Goal: Task Accomplishment & Management: Use online tool/utility

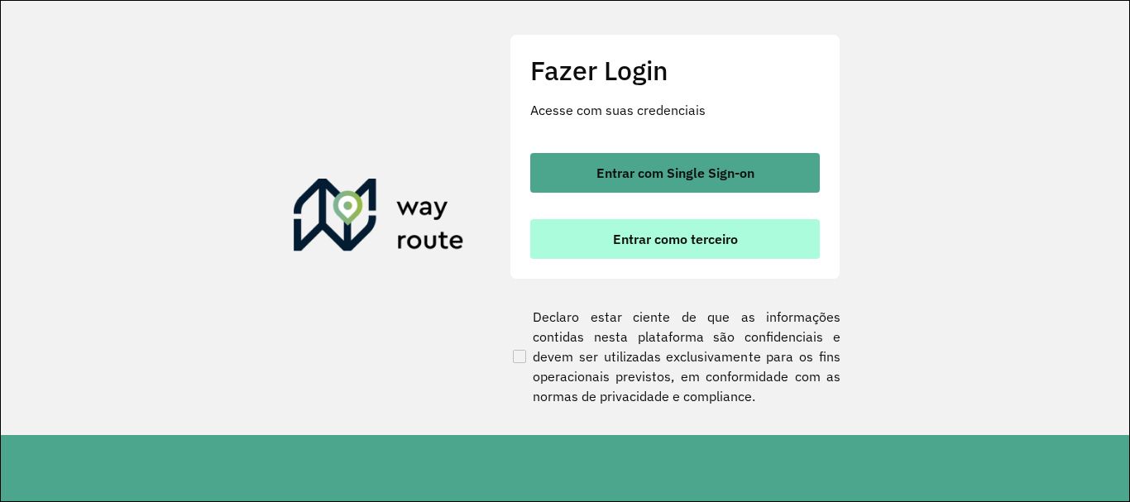
click at [718, 233] on span "Entrar como terceiro" at bounding box center [675, 238] width 125 height 13
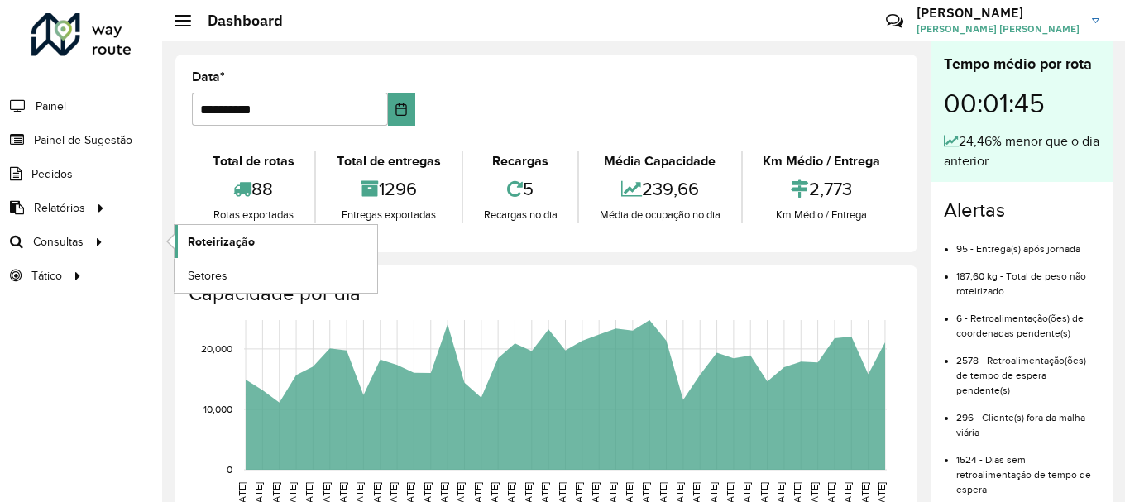
click at [201, 243] on span "Roteirização" at bounding box center [221, 241] width 67 height 17
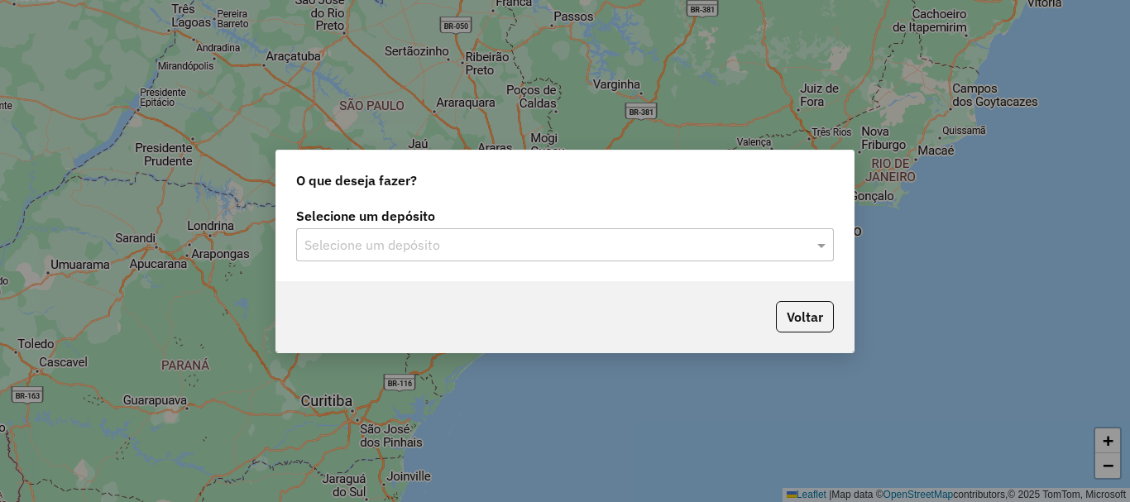
click at [505, 251] on input "text" at bounding box center [548, 246] width 488 height 20
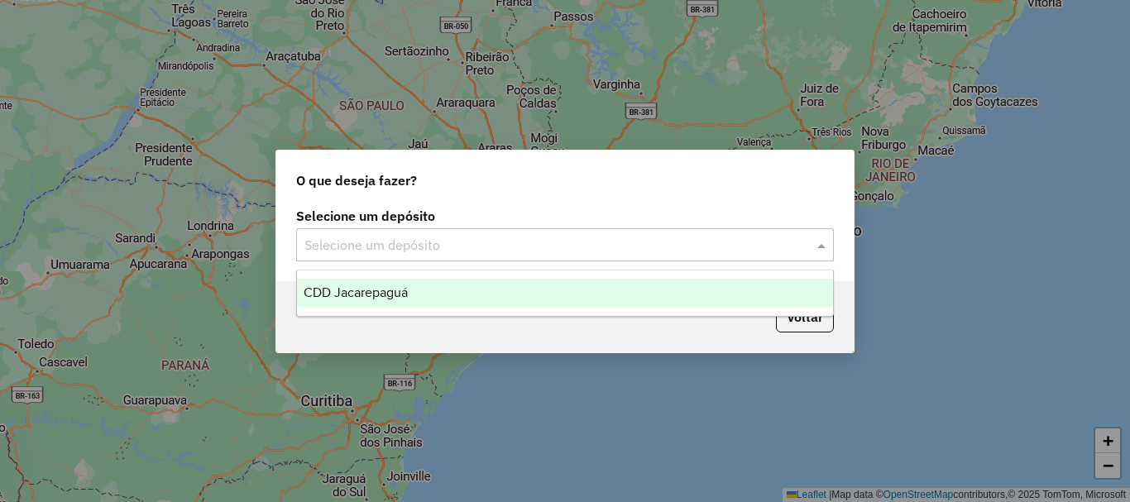
click at [448, 291] on div "CDD Jacarepaguá" at bounding box center [565, 293] width 536 height 28
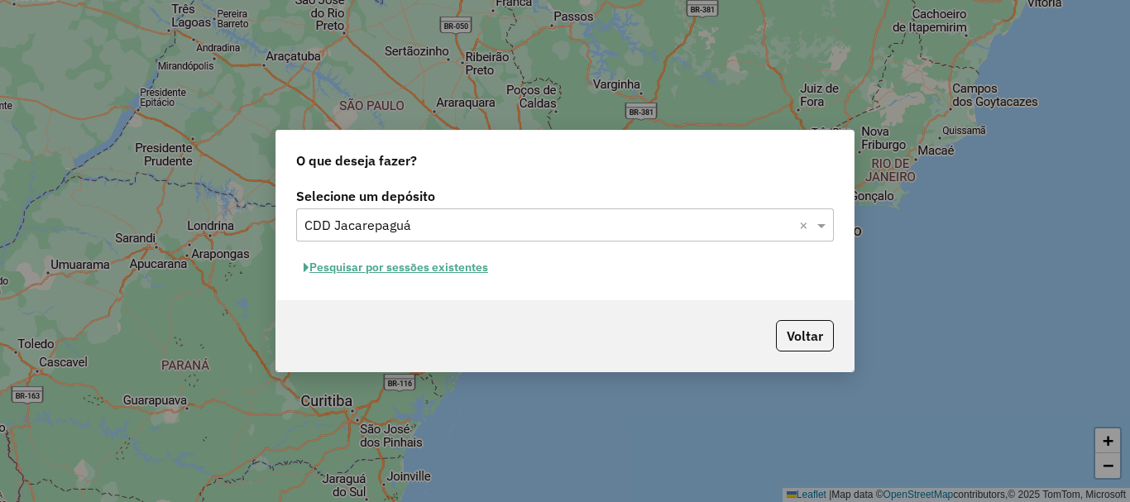
click at [390, 259] on button "Pesquisar por sessões existentes" at bounding box center [395, 268] width 199 height 26
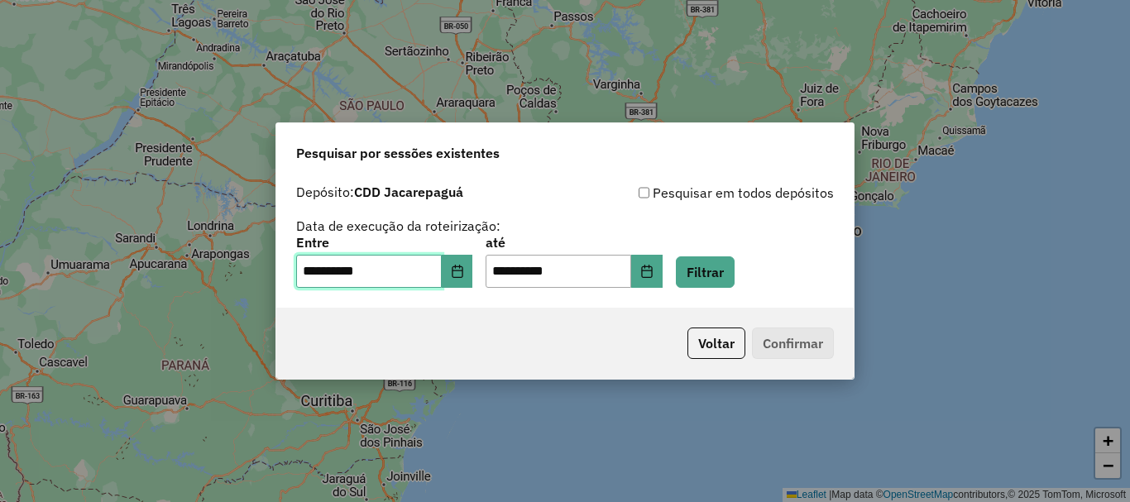
click at [392, 262] on input "**********" at bounding box center [369, 271] width 146 height 33
click at [735, 273] on button "Filtrar" at bounding box center [705, 271] width 59 height 31
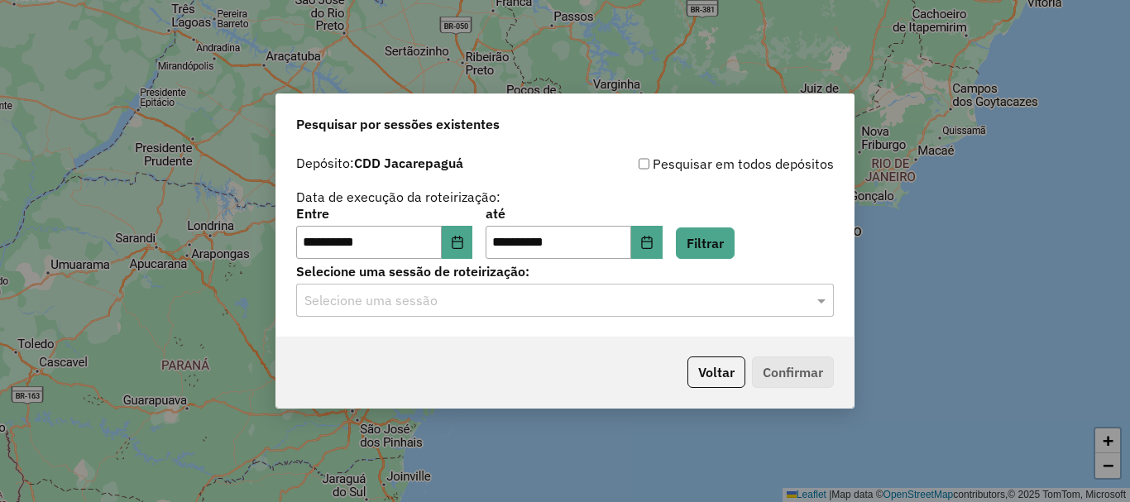
click at [595, 308] on input "text" at bounding box center [548, 301] width 488 height 20
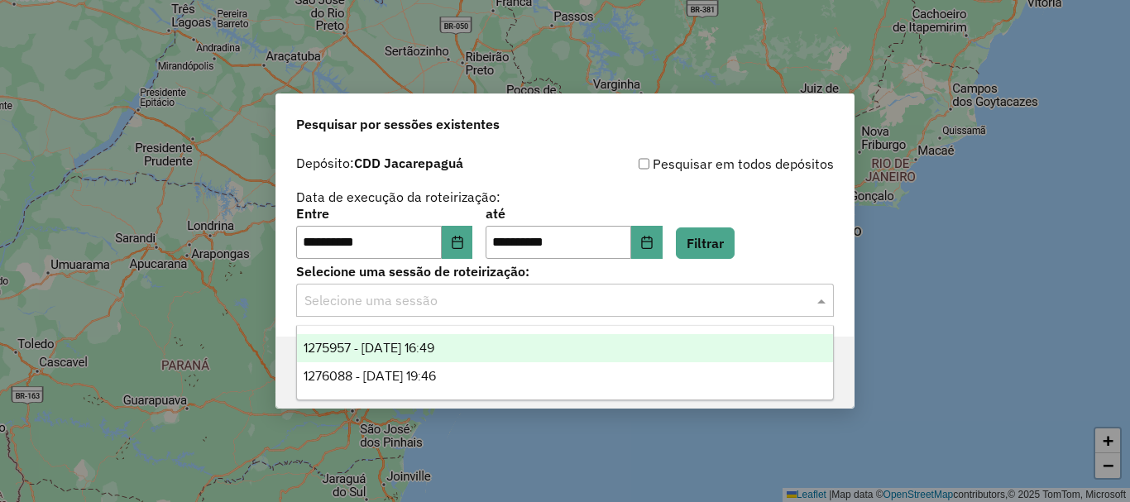
click at [419, 355] on div "1275957 - 15/09/2025 16:49" at bounding box center [565, 348] width 536 height 28
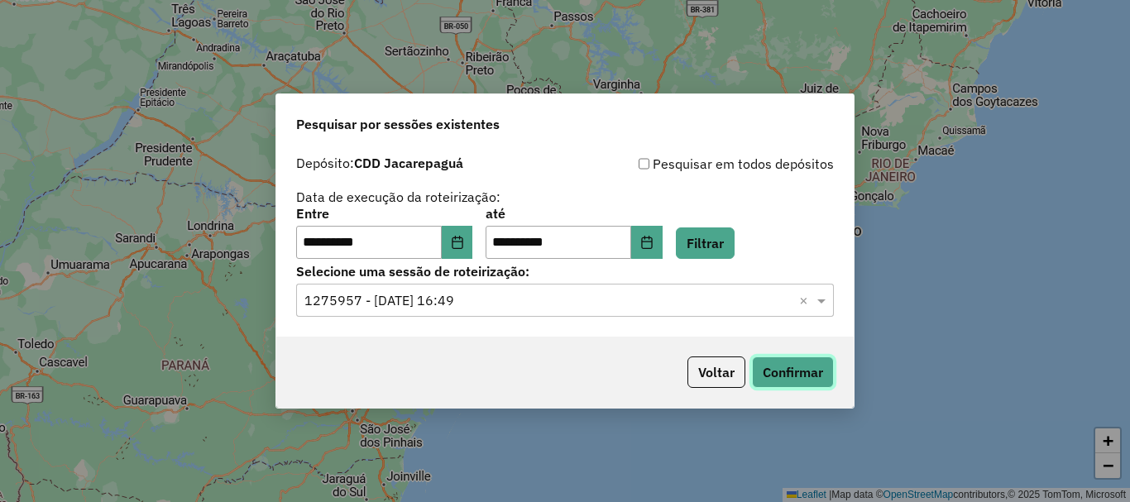
click at [778, 373] on button "Confirmar" at bounding box center [793, 372] width 82 height 31
click at [581, 282] on div "Selecione uma sessão de roteirização: Selecione uma sessão × 1275957 - 15/09/20…" at bounding box center [565, 291] width 538 height 51
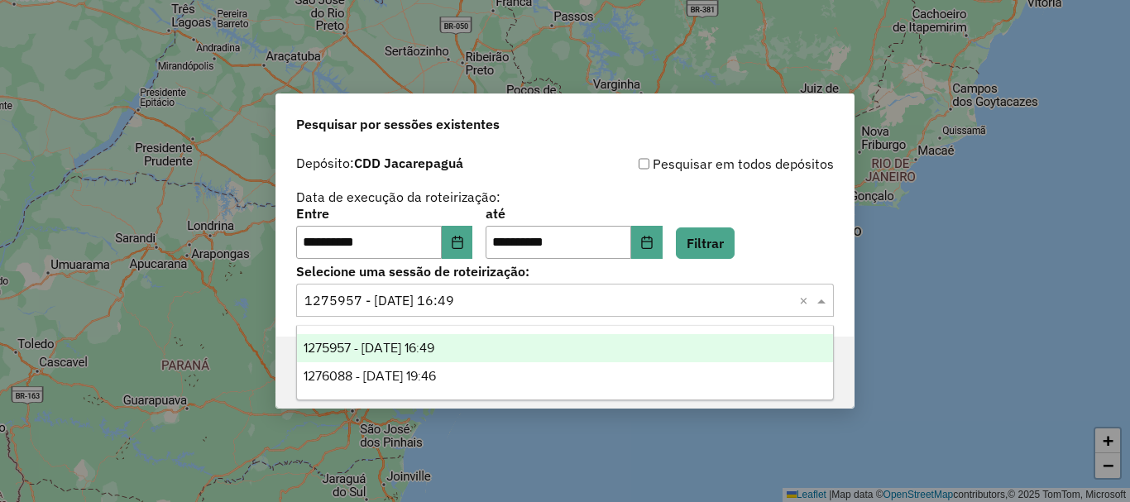
click at [554, 298] on input "text" at bounding box center [548, 301] width 488 height 20
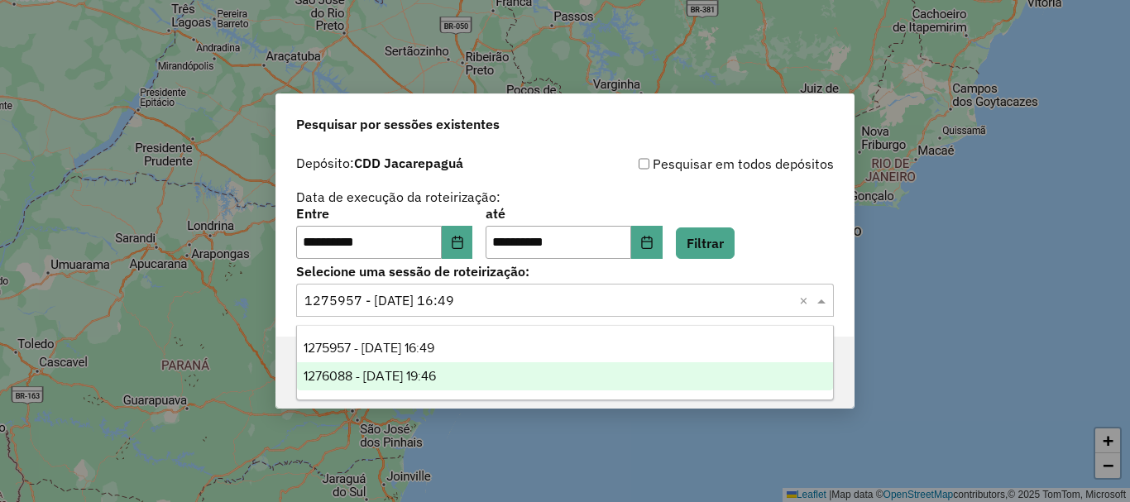
click at [436, 377] on span "1276088 - 15/09/2025 19:46" at bounding box center [370, 376] width 132 height 14
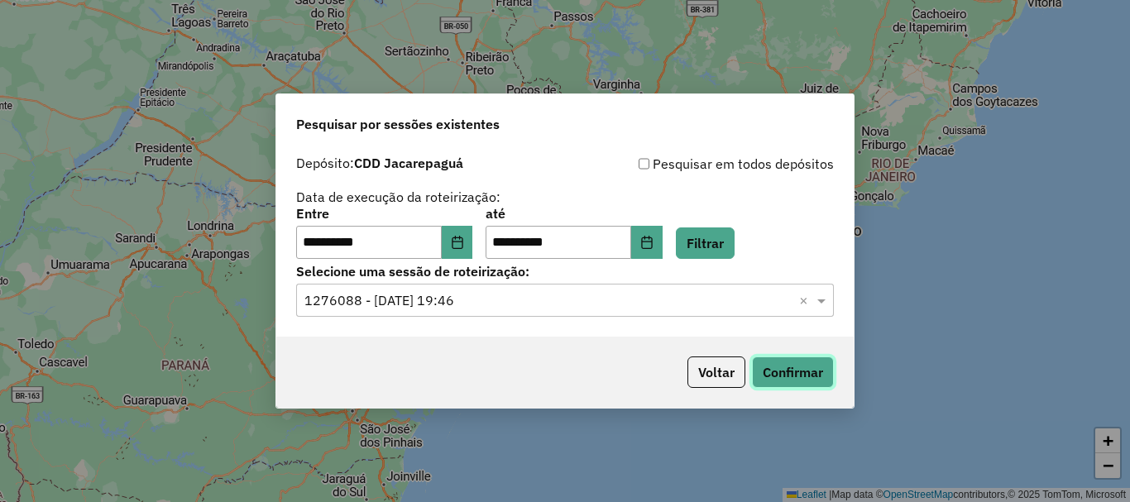
click at [764, 368] on button "Confirmar" at bounding box center [793, 372] width 82 height 31
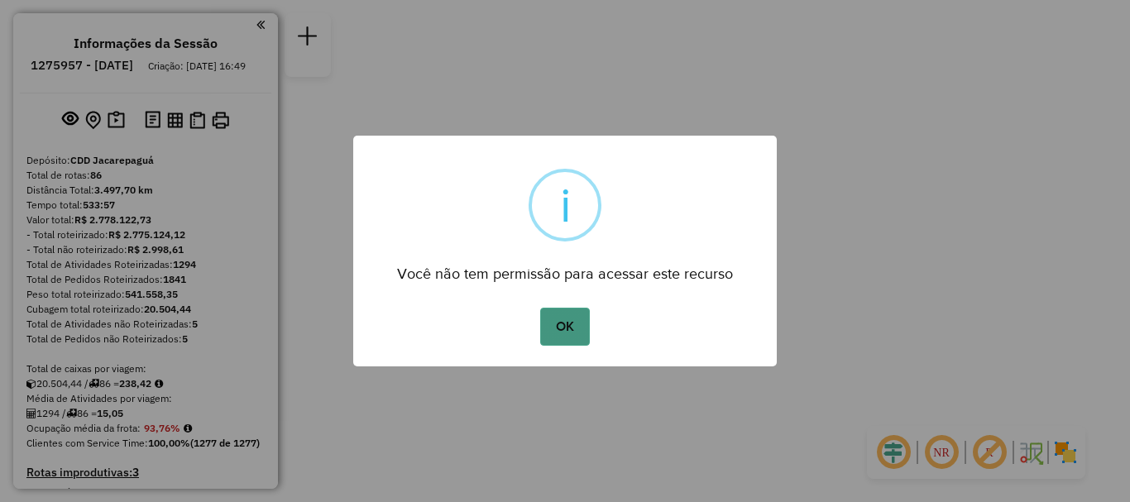
click at [558, 338] on button "OK" at bounding box center [564, 327] width 49 height 38
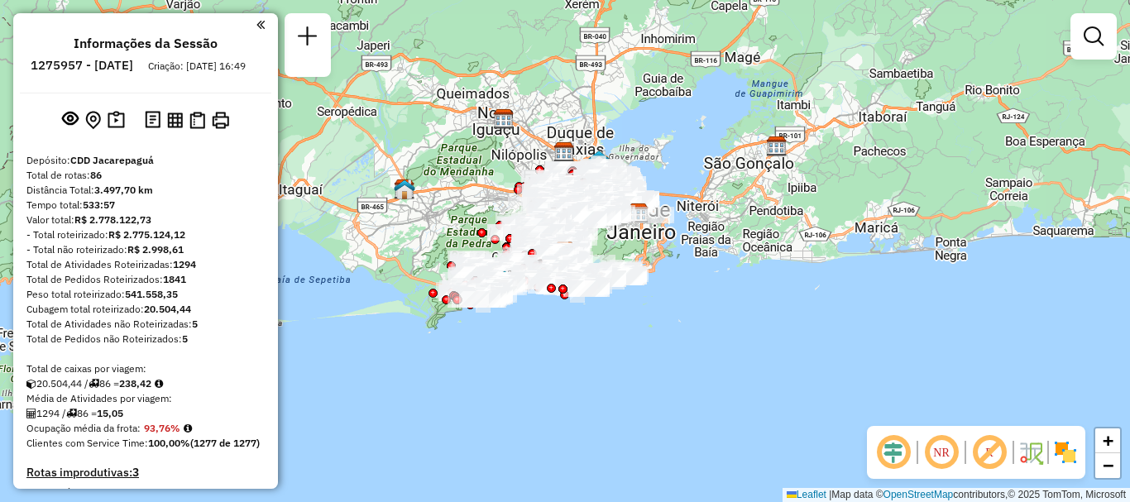
scroll to position [6682, 0]
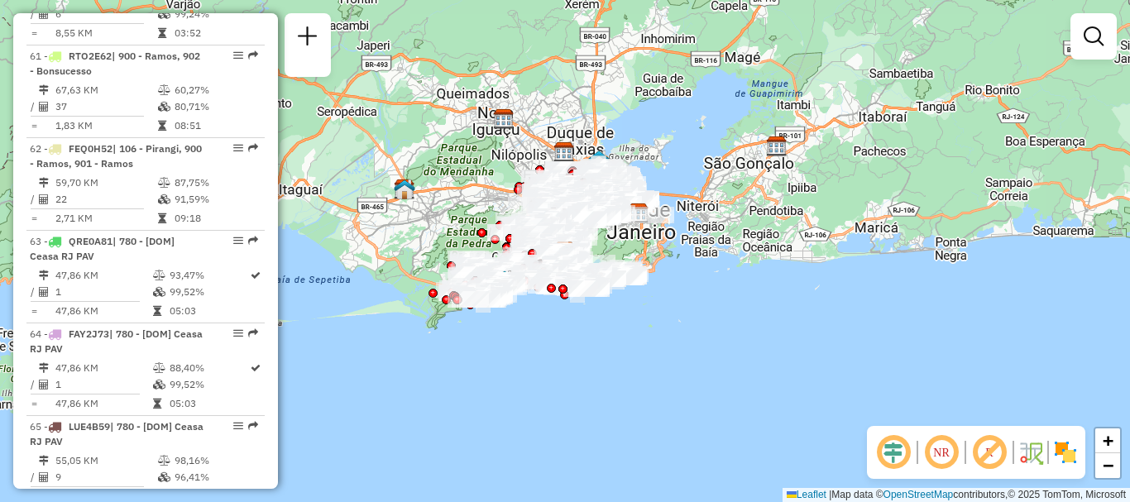
select select "**********"
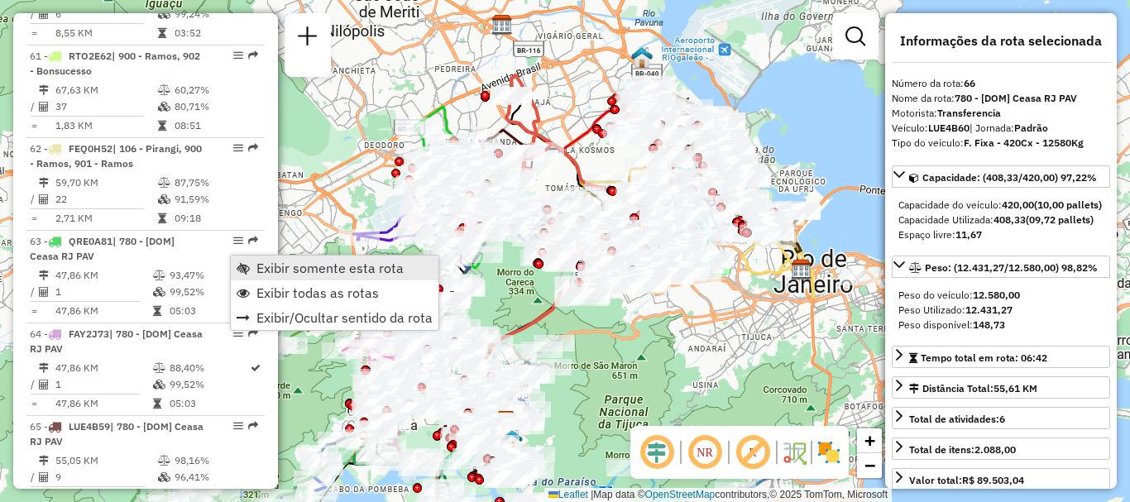
click at [248, 274] on span "Exibir somente esta rota" at bounding box center [243, 267] width 13 height 13
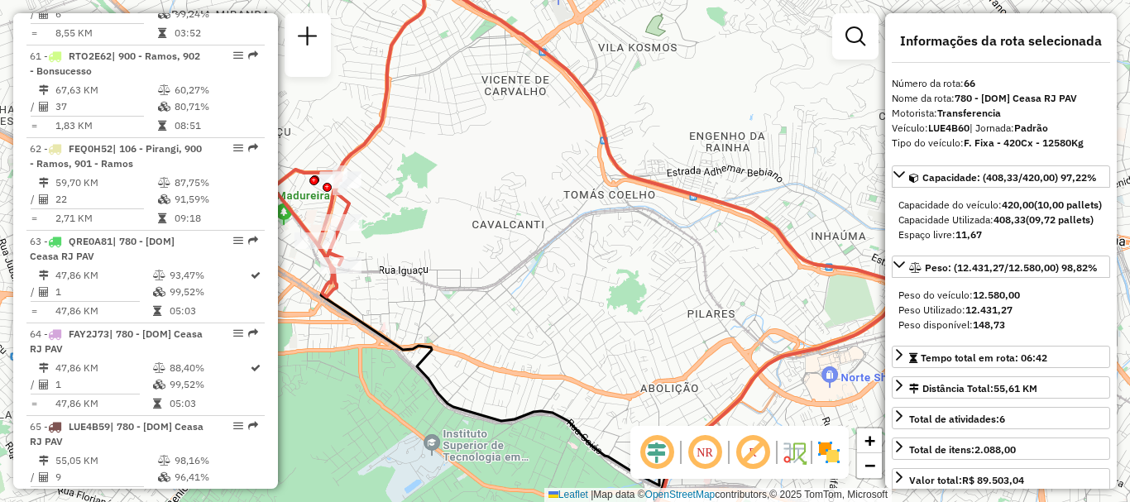
scroll to position [6960, 0]
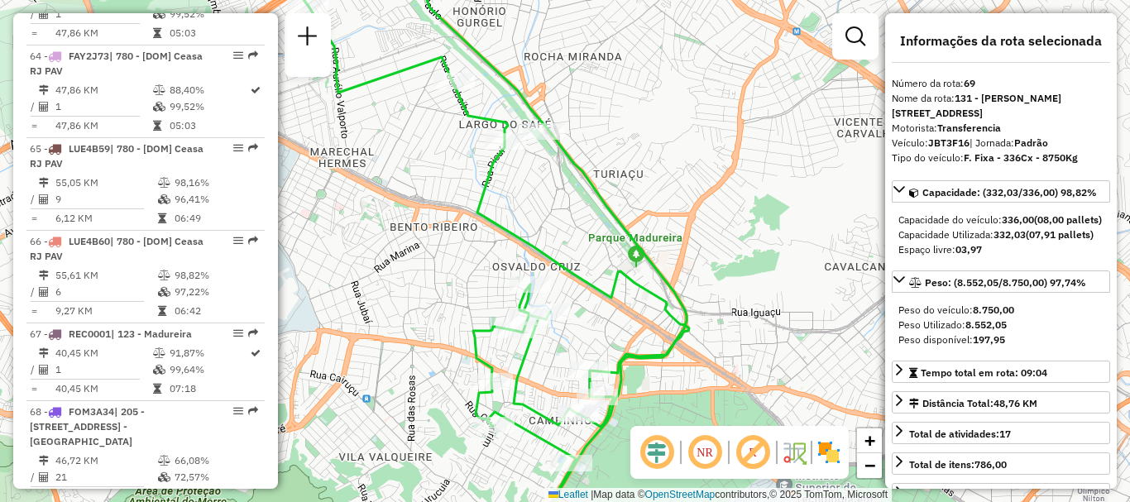
drag, startPoint x: 375, startPoint y: 306, endPoint x: 446, endPoint y: 305, distance: 71.1
click at [446, 305] on div "Janela de atendimento Grade de atendimento Capacidade Transportadoras Veículos …" at bounding box center [565, 251] width 1130 height 502
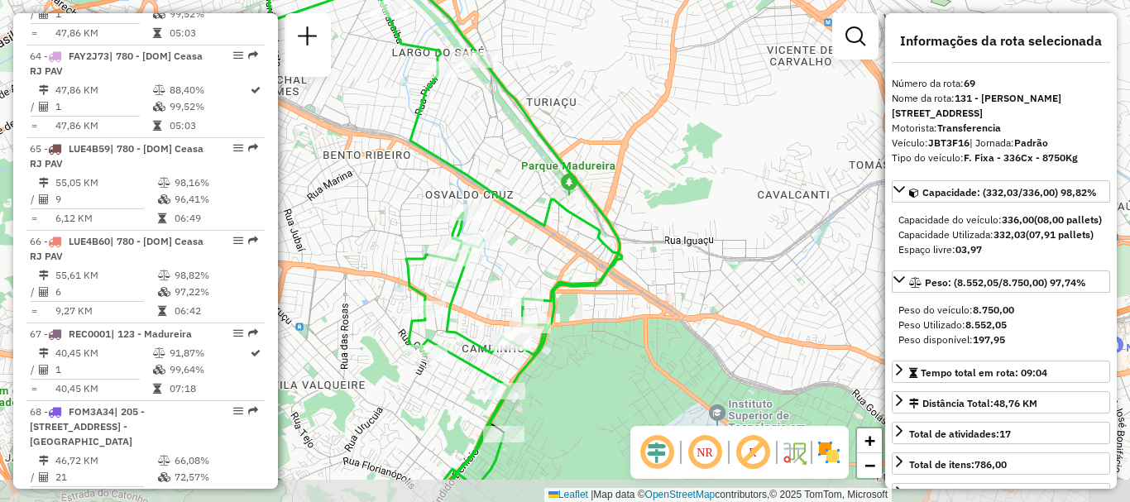
drag, startPoint x: 524, startPoint y: 373, endPoint x: 456, endPoint y: 298, distance: 101.9
click at [456, 298] on icon at bounding box center [425, 179] width 390 height 602
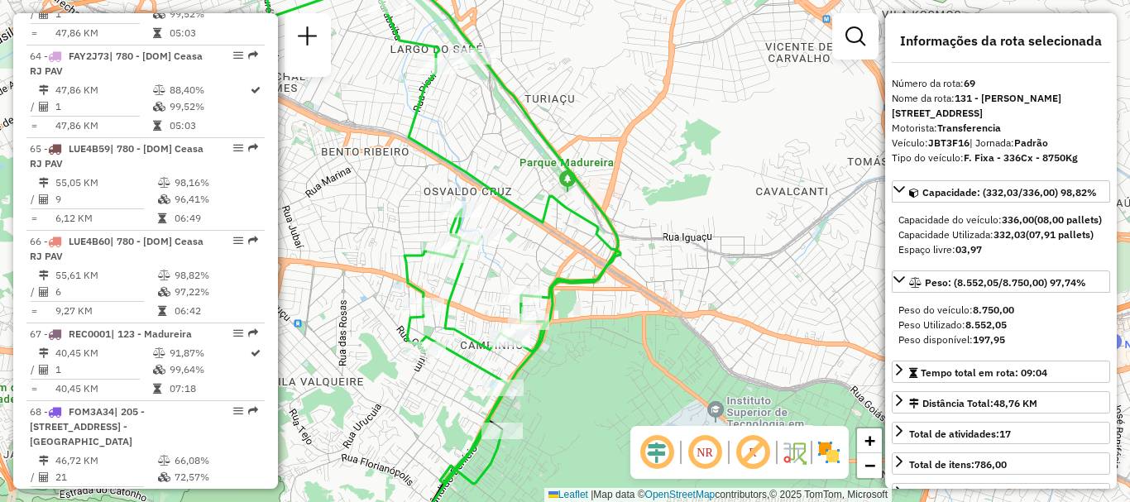
scroll to position [7223, 0]
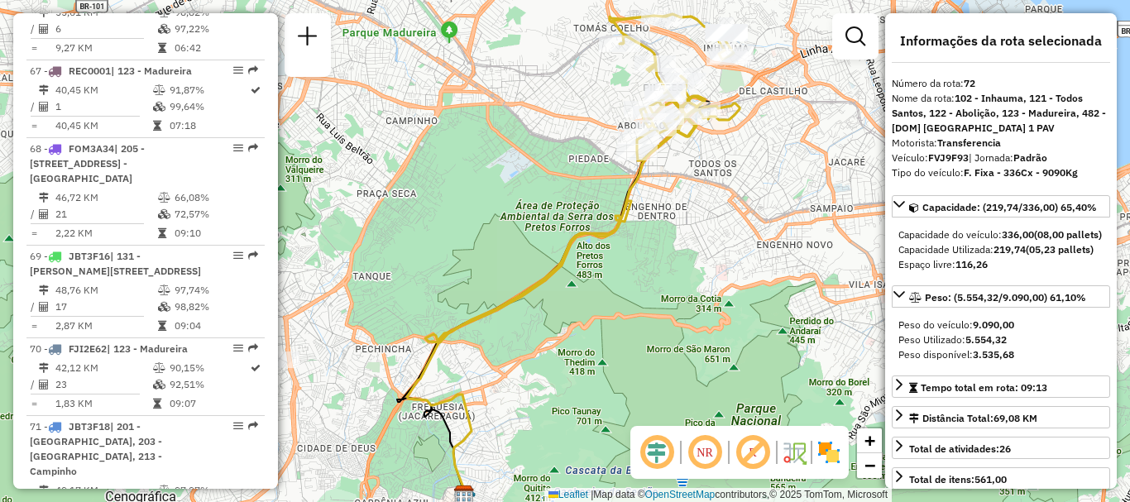
drag, startPoint x: 740, startPoint y: 69, endPoint x: 724, endPoint y: 110, distance: 43.8
click at [724, 110] on div "Janela de atendimento Grade de atendimento Capacidade Transportadoras Veículos …" at bounding box center [565, 251] width 1130 height 502
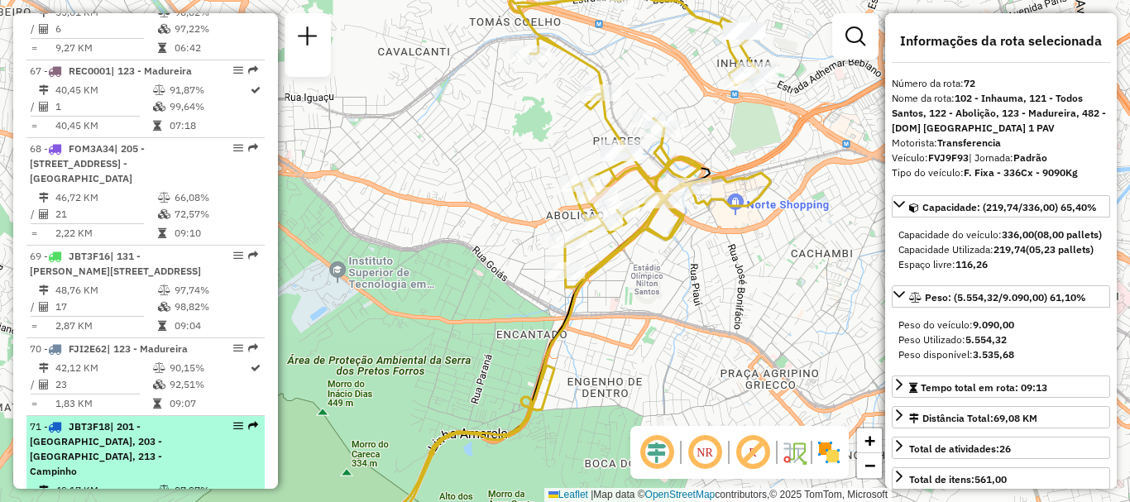
click at [77, 482] on td "49,17 KM" at bounding box center [106, 490] width 103 height 17
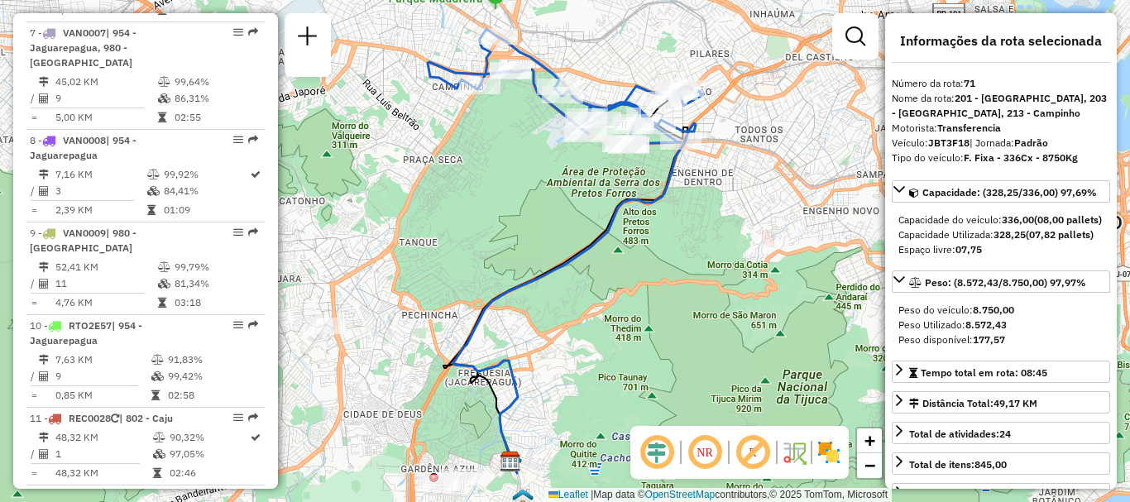
scroll to position [6218, 0]
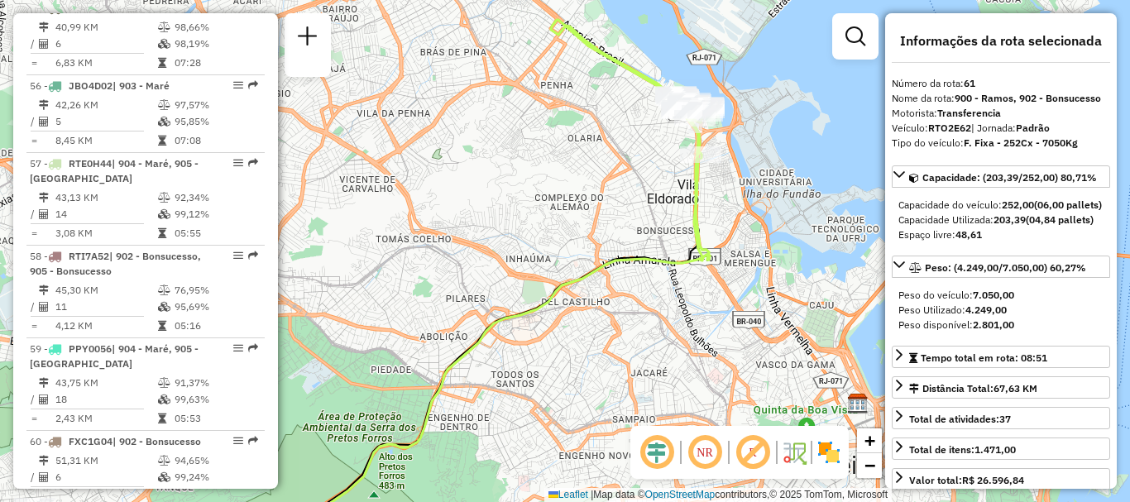
scroll to position [7052, 0]
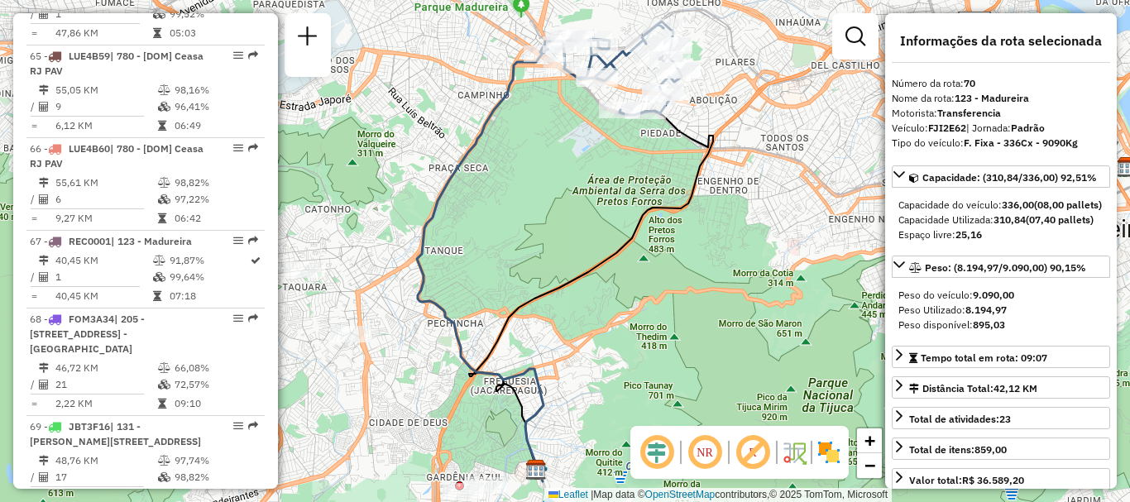
scroll to position [4703, 0]
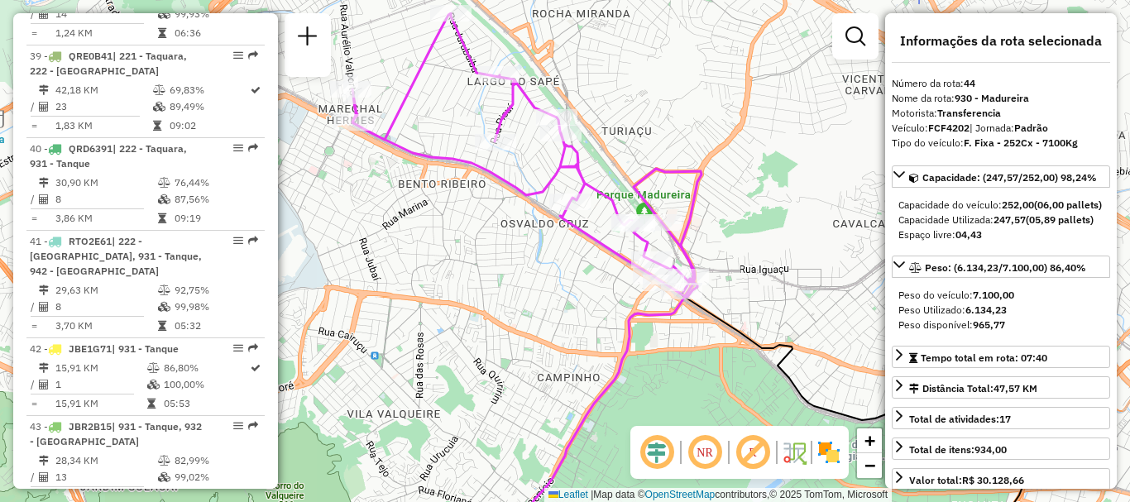
drag, startPoint x: 699, startPoint y: 213, endPoint x: 720, endPoint y: 247, distance: 39.7
click at [702, 245] on icon at bounding box center [586, 392] width 231 height 446
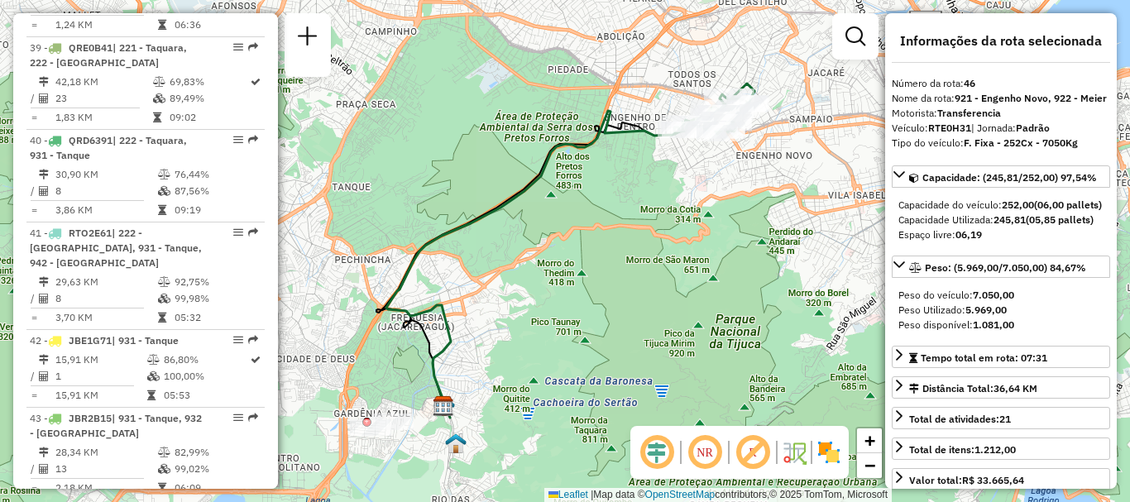
scroll to position [6852, 0]
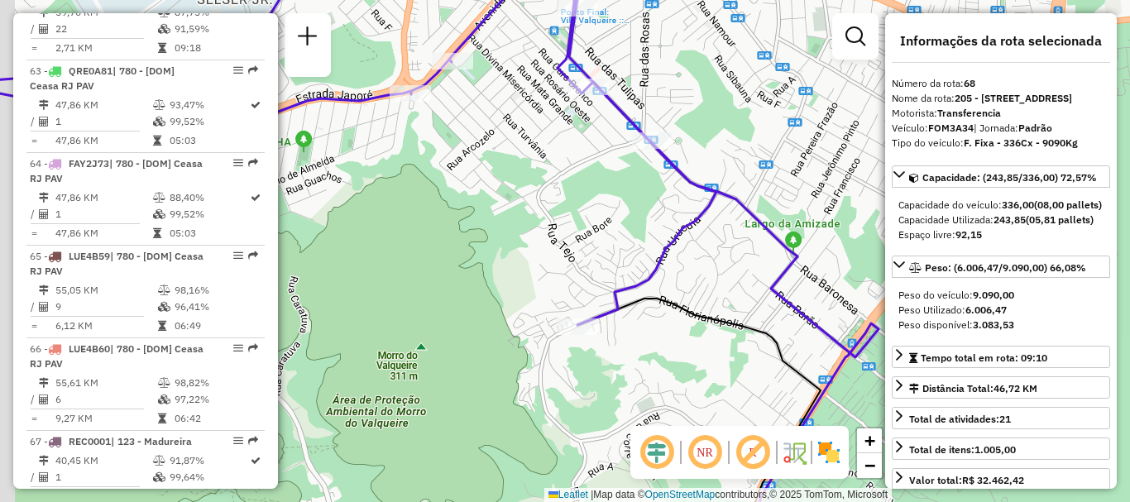
drag, startPoint x: 633, startPoint y: 205, endPoint x: 655, endPoint y: 245, distance: 45.6
click at [655, 245] on div "Janela de atendimento Grade de atendimento Capacidade Transportadoras Veículos …" at bounding box center [565, 251] width 1130 height 502
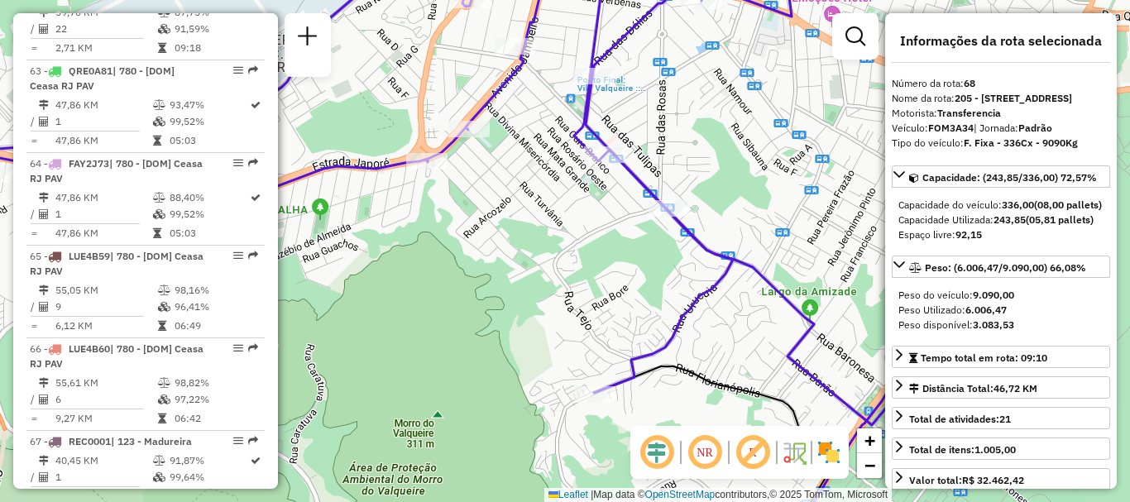
drag, startPoint x: 558, startPoint y: 150, endPoint x: 554, endPoint y: 195, distance: 45.7
click at [554, 194] on div "Janela de atendimento Grade de atendimento Capacidade Transportadoras Veículos …" at bounding box center [565, 251] width 1130 height 502
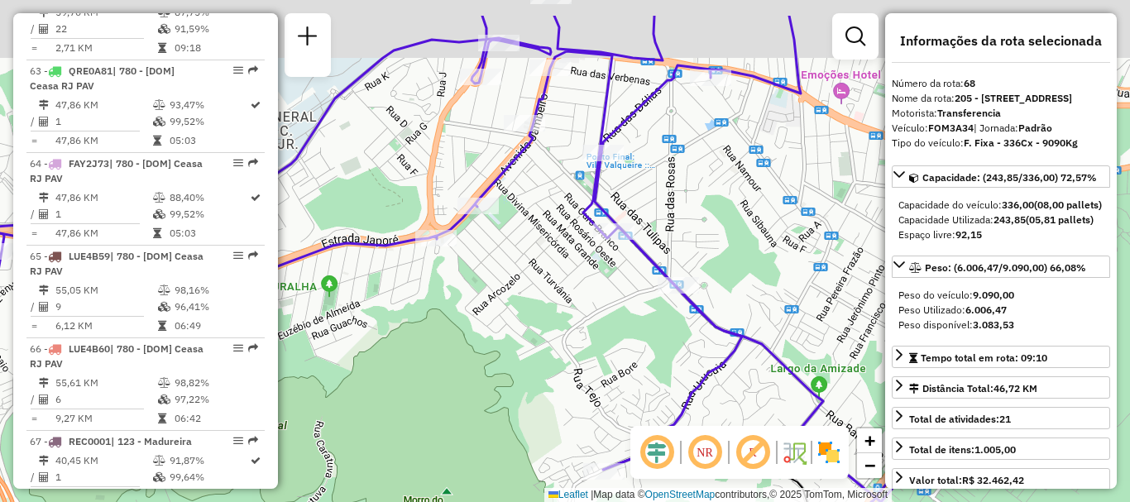
drag, startPoint x: 523, startPoint y: 126, endPoint x: 537, endPoint y: 204, distance: 79.8
click at [537, 204] on div "Janela de atendimento Grade de atendimento Capacidade Transportadoras Veículos …" at bounding box center [565, 251] width 1130 height 502
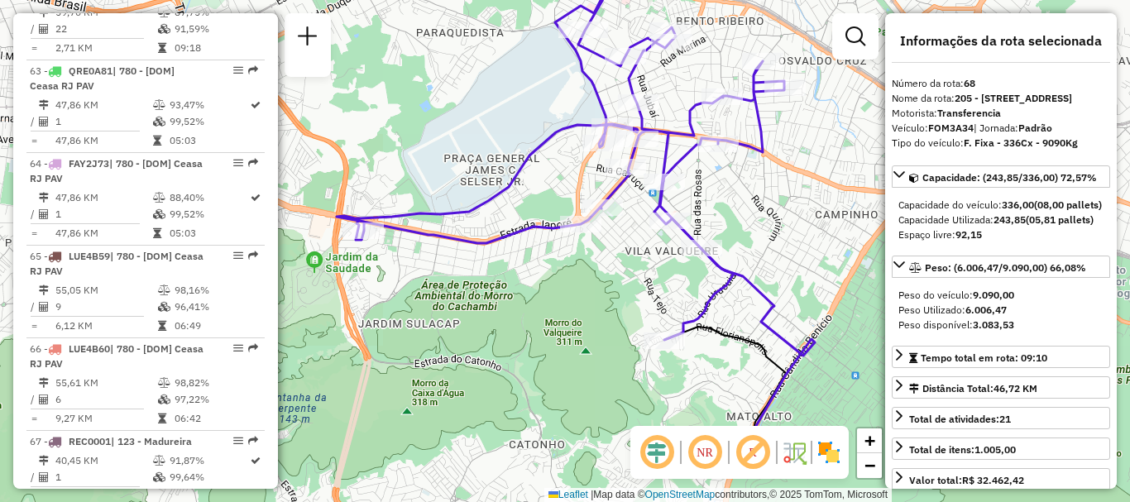
drag, startPoint x: 591, startPoint y: 390, endPoint x: 651, endPoint y: 315, distance: 95.3
click at [651, 315] on div "Janela de atendimento Grade de atendimento Capacidade Transportadoras Veículos …" at bounding box center [565, 251] width 1130 height 502
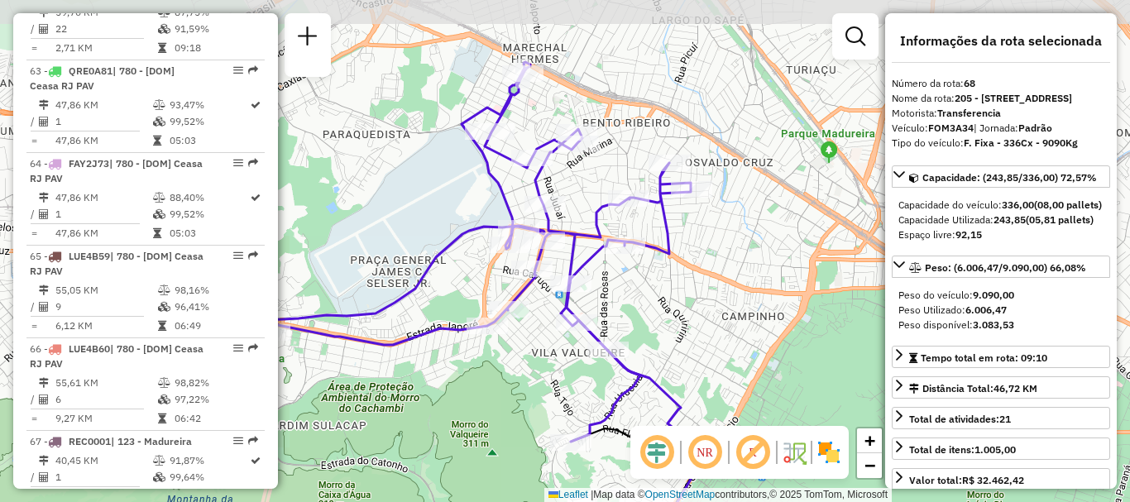
drag, startPoint x: 645, startPoint y: 283, endPoint x: 552, endPoint y: 385, distance: 138.2
click at [552, 385] on div "Janela de atendimento Grade de atendimento Capacidade Transportadoras Veículos …" at bounding box center [565, 251] width 1130 height 502
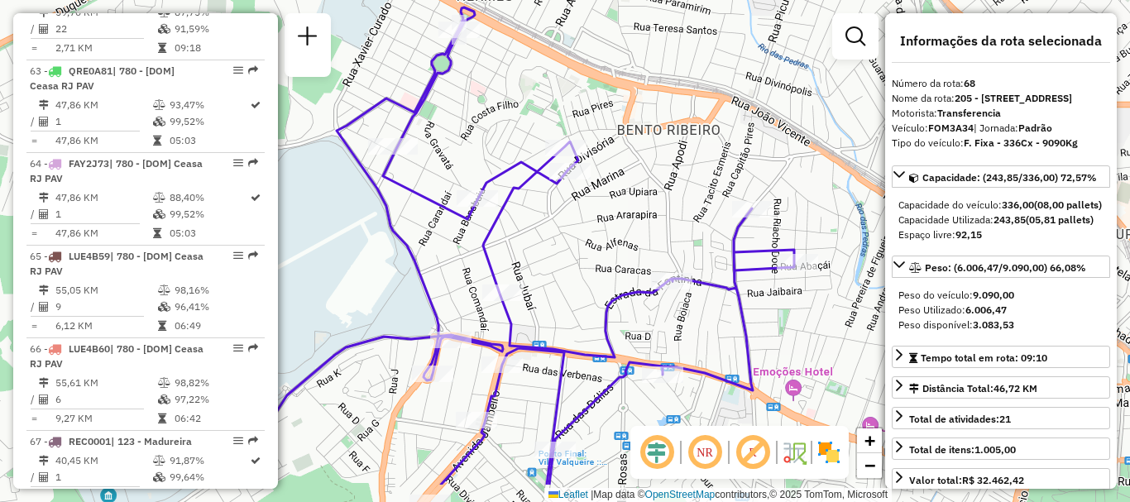
drag, startPoint x: 620, startPoint y: 280, endPoint x: 559, endPoint y: 215, distance: 88.9
click at [559, 215] on div "Janela de atendimento Grade de atendimento Capacidade Transportadoras Veículos …" at bounding box center [565, 251] width 1130 height 502
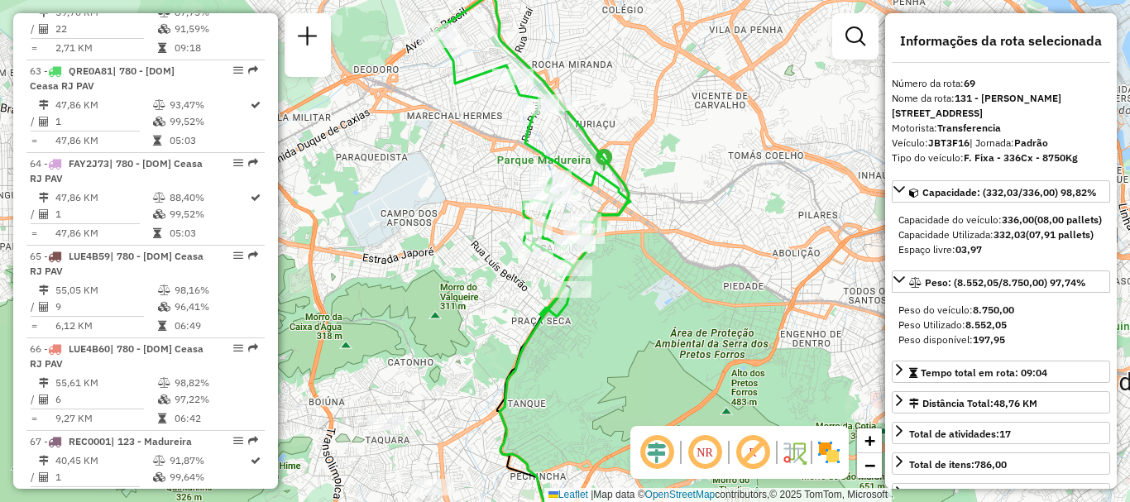
scroll to position [7223, 0]
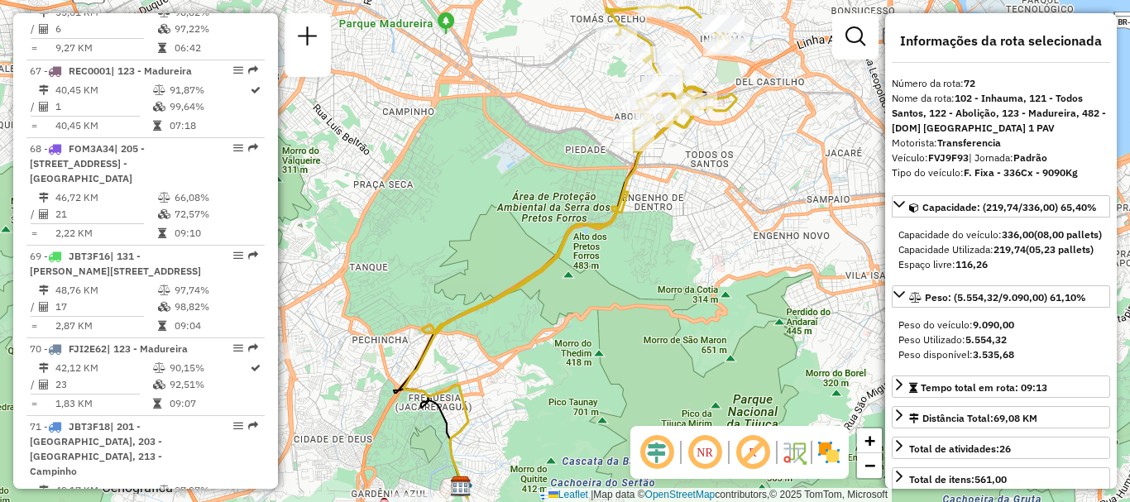
scroll to position [6960, 0]
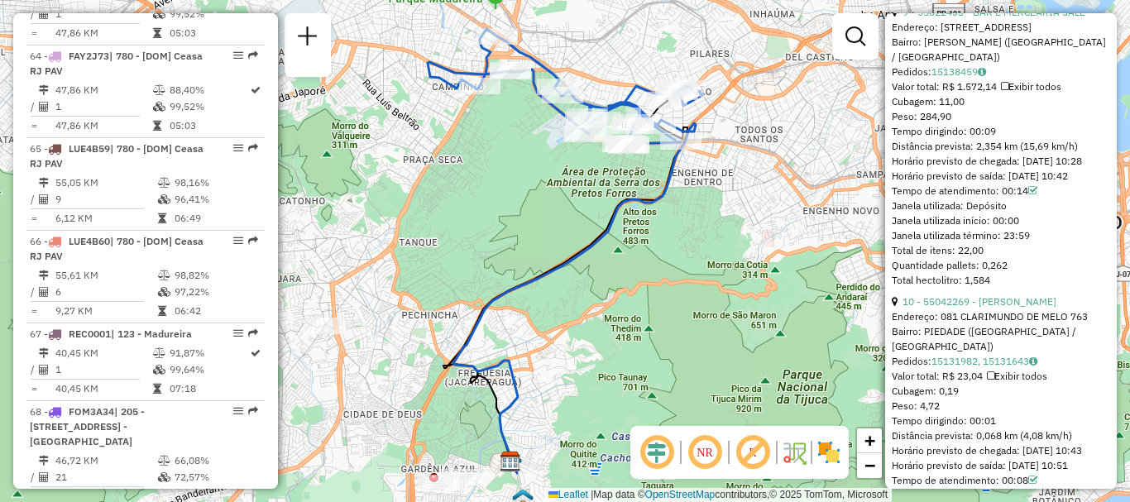
scroll to position [4703, 0]
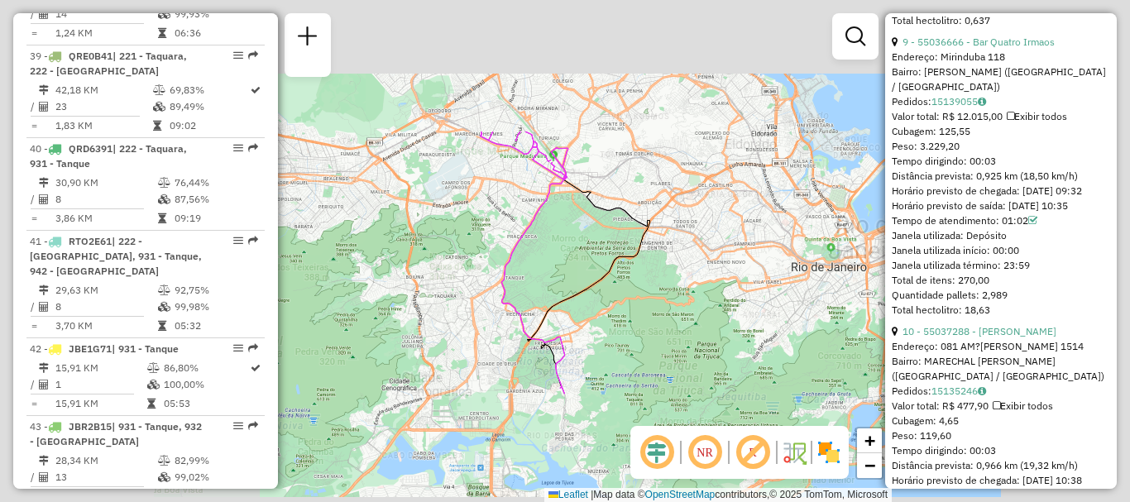
scroll to position [2963, 0]
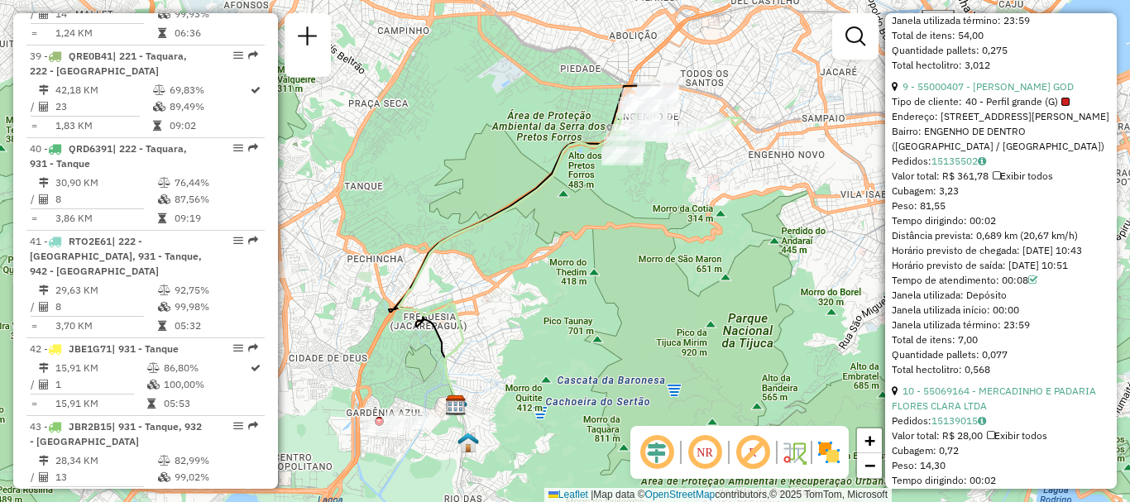
scroll to position [6960, 0]
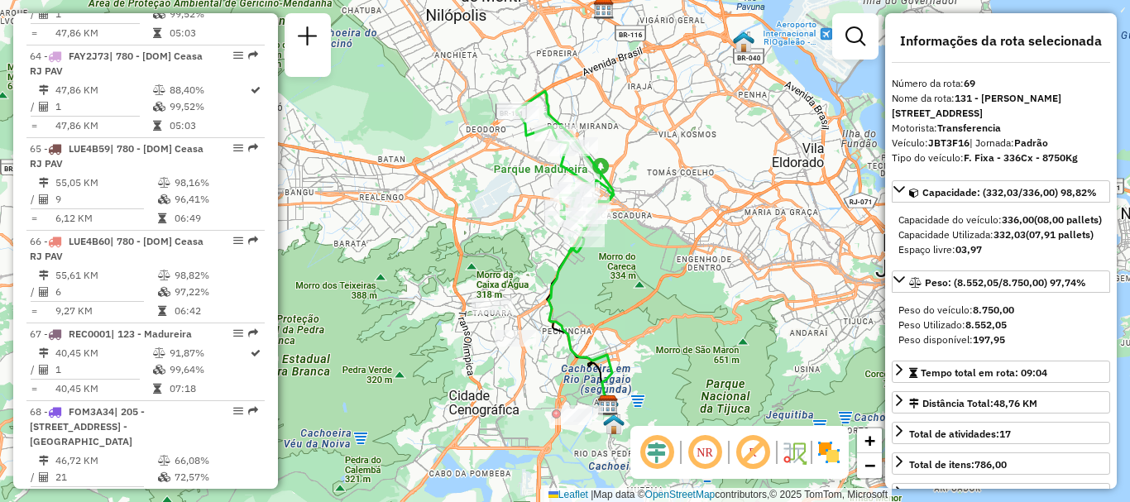
scroll to position [7223, 0]
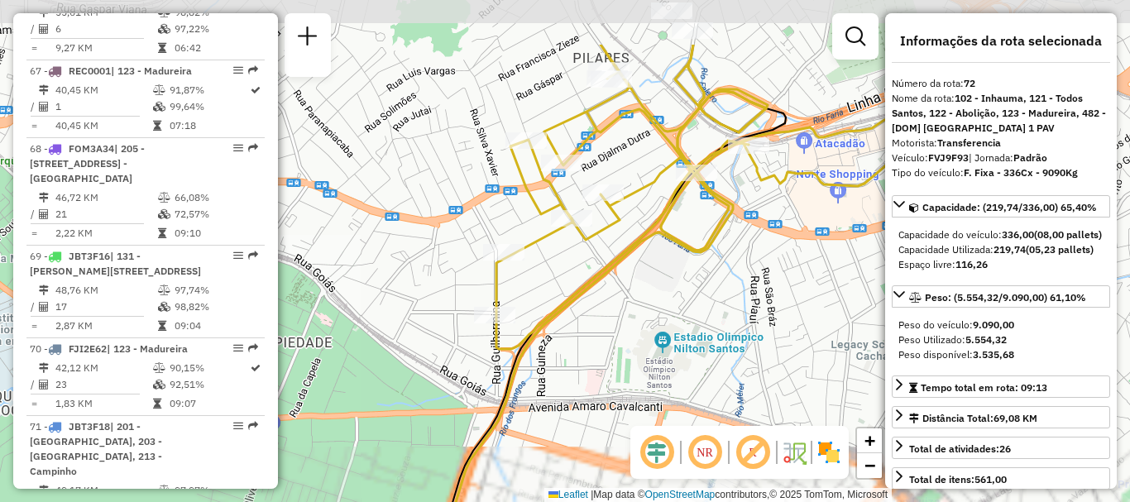
drag, startPoint x: 706, startPoint y: 89, endPoint x: 650, endPoint y: 197, distance: 122.1
click at [650, 197] on icon at bounding box center [700, 197] width 409 height 304
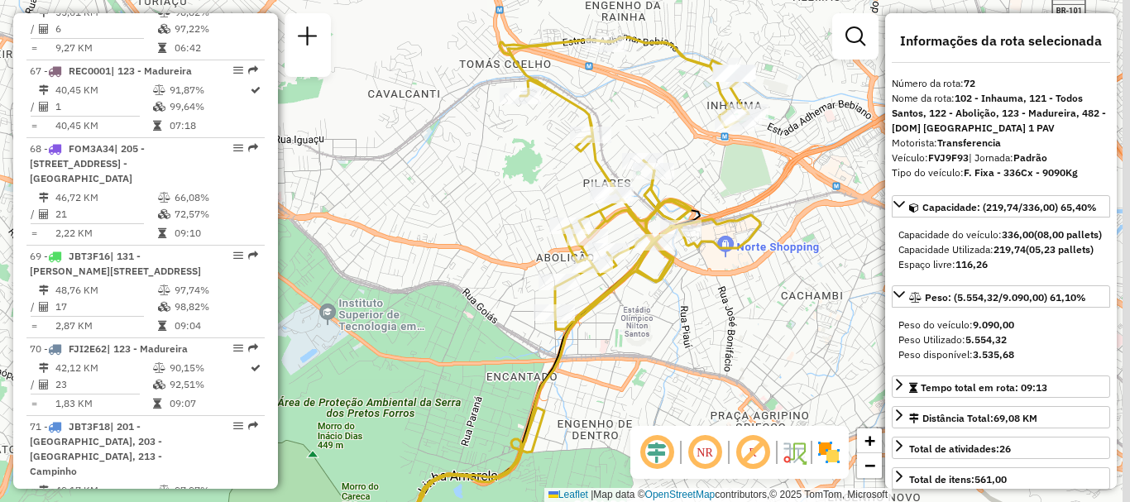
drag, startPoint x: 639, startPoint y: 175, endPoint x: 620, endPoint y: 242, distance: 69.7
click at [620, 242] on icon at bounding box center [630, 183] width 261 height 292
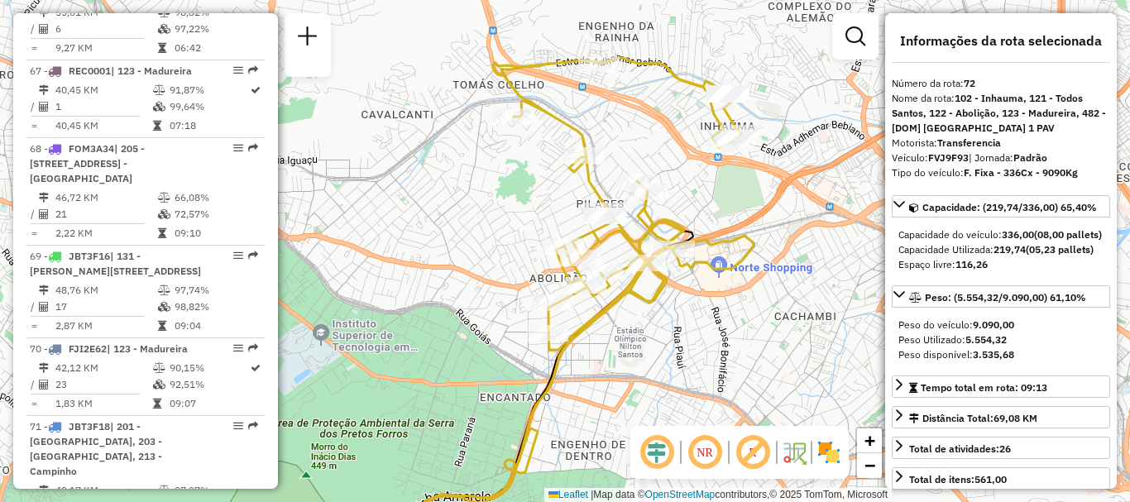
scroll to position [6852, 0]
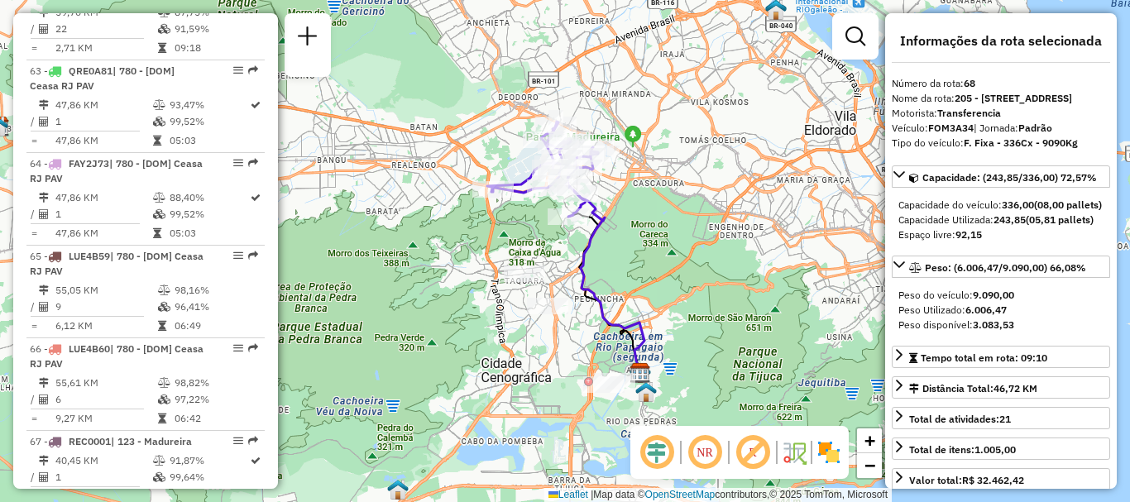
scroll to position [7223, 0]
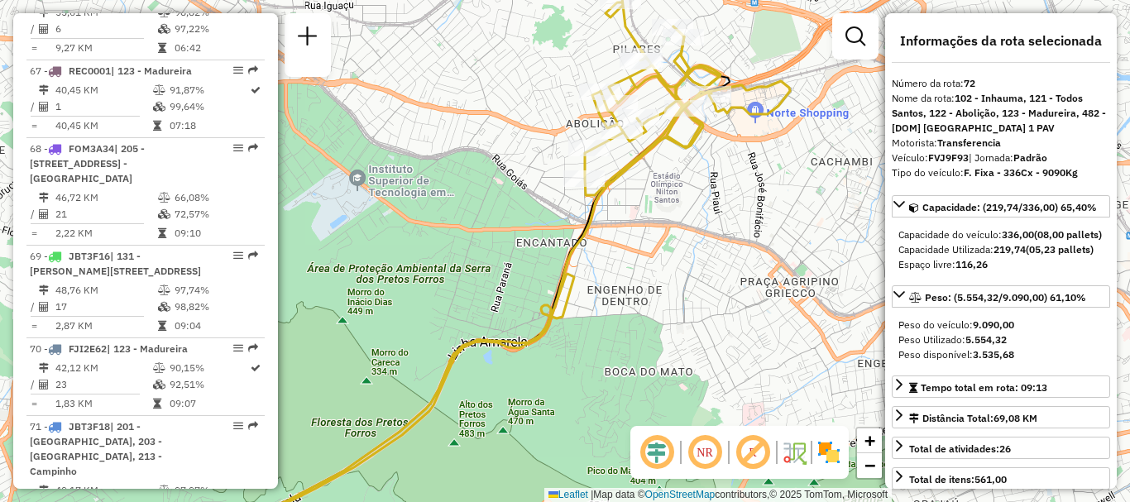
drag, startPoint x: 746, startPoint y: 38, endPoint x: 725, endPoint y: 71, distance: 39.0
click at [725, 71] on icon at bounding box center [687, 89] width 205 height 213
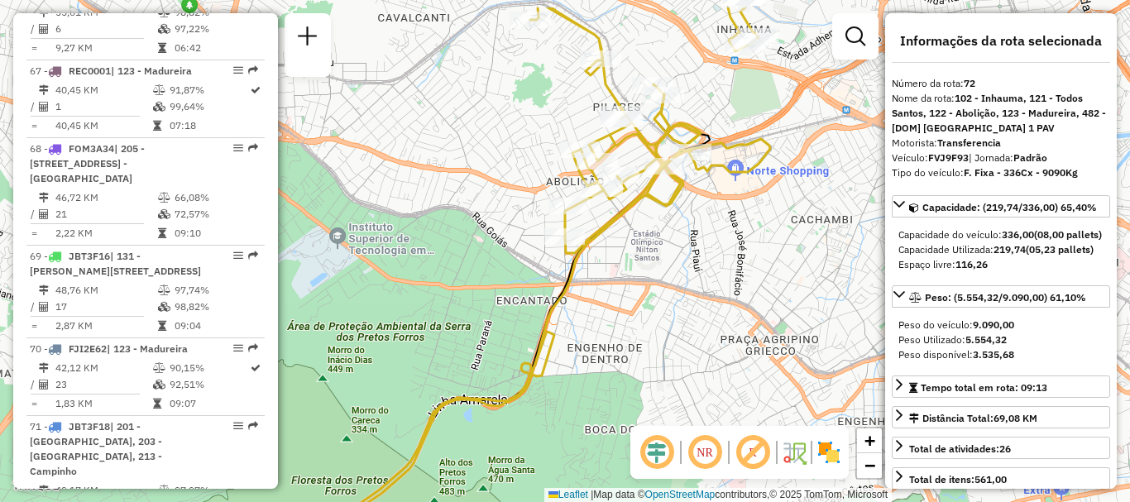
drag, startPoint x: 721, startPoint y: 75, endPoint x: 698, endPoint y: 146, distance: 74.0
click at [698, 146] on icon at bounding box center [650, 130] width 240 height 246
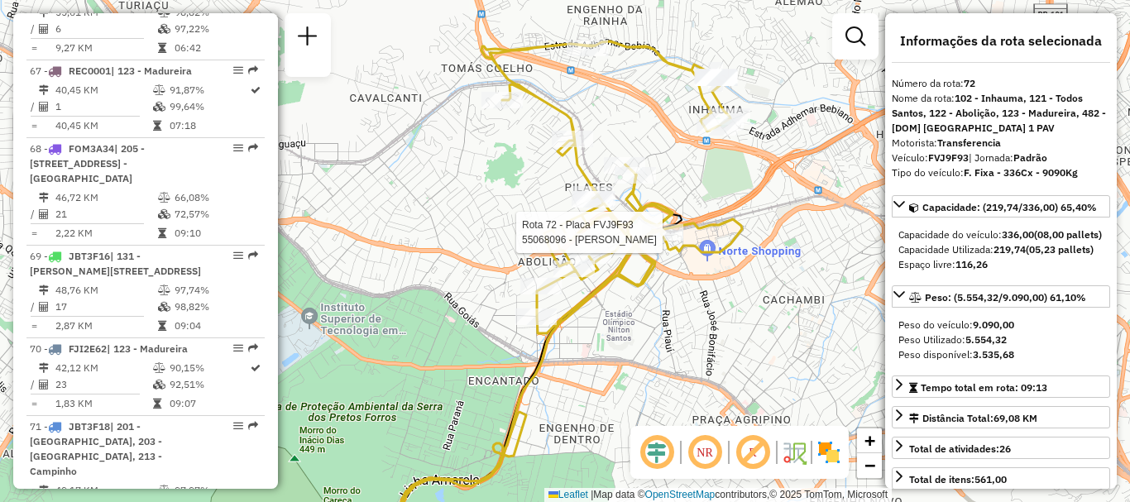
drag, startPoint x: 725, startPoint y: 39, endPoint x: 700, endPoint y: 113, distance: 78.5
click at [700, 113] on icon at bounding box center [611, 187] width 261 height 292
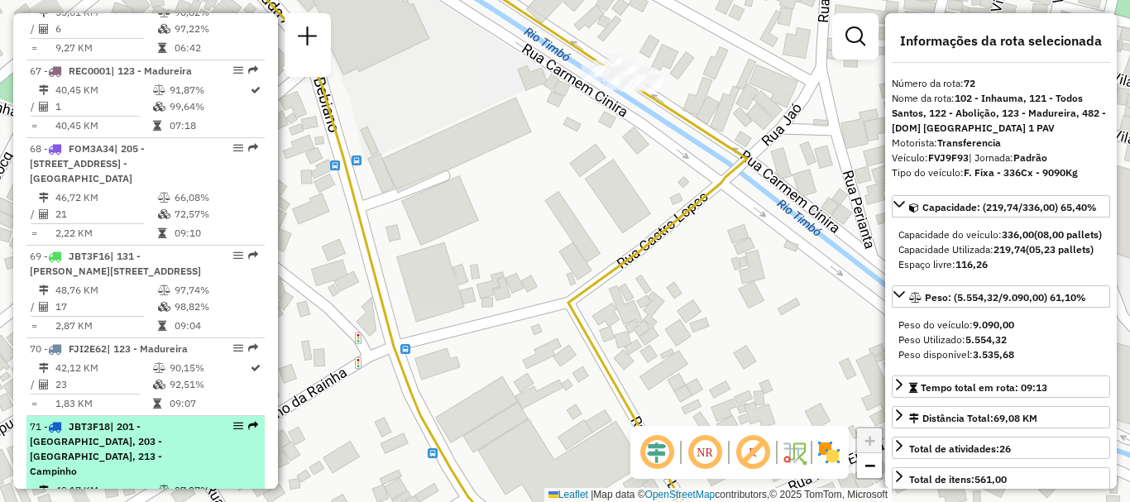
click at [82, 420] on span "| 201 - [GEOGRAPHIC_DATA], 203 - [GEOGRAPHIC_DATA], 213 - Campinho" at bounding box center [96, 448] width 132 height 57
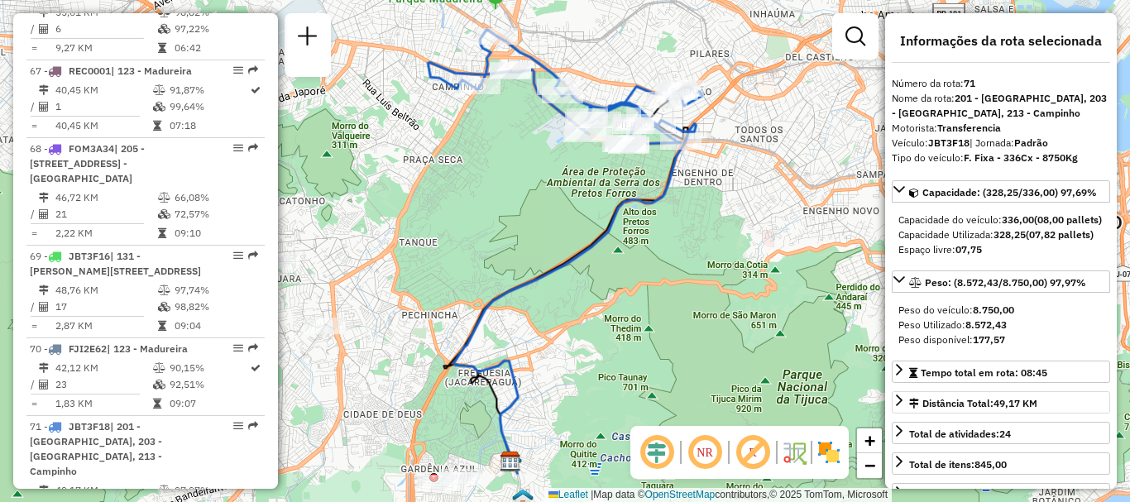
scroll to position [6960, 0]
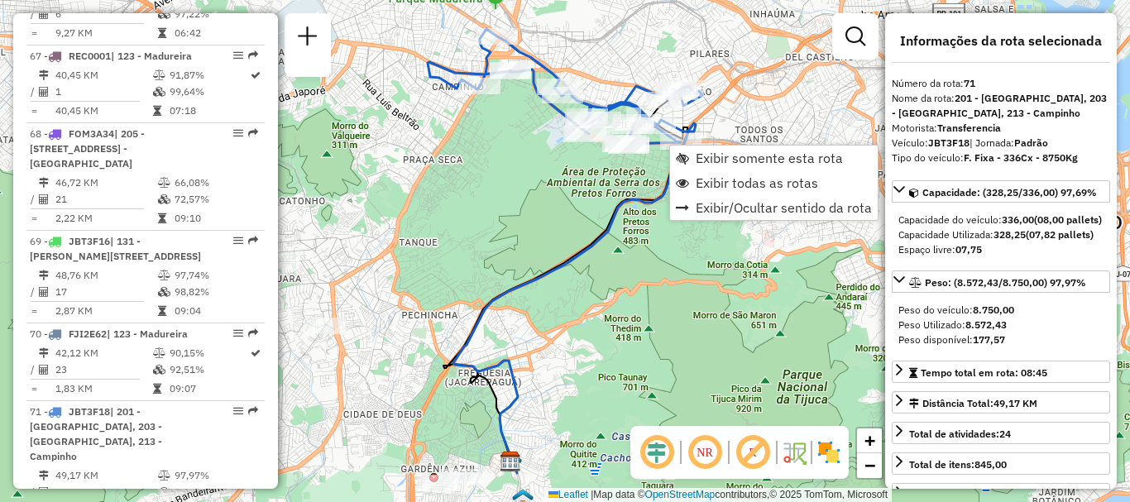
scroll to position [7358, 0]
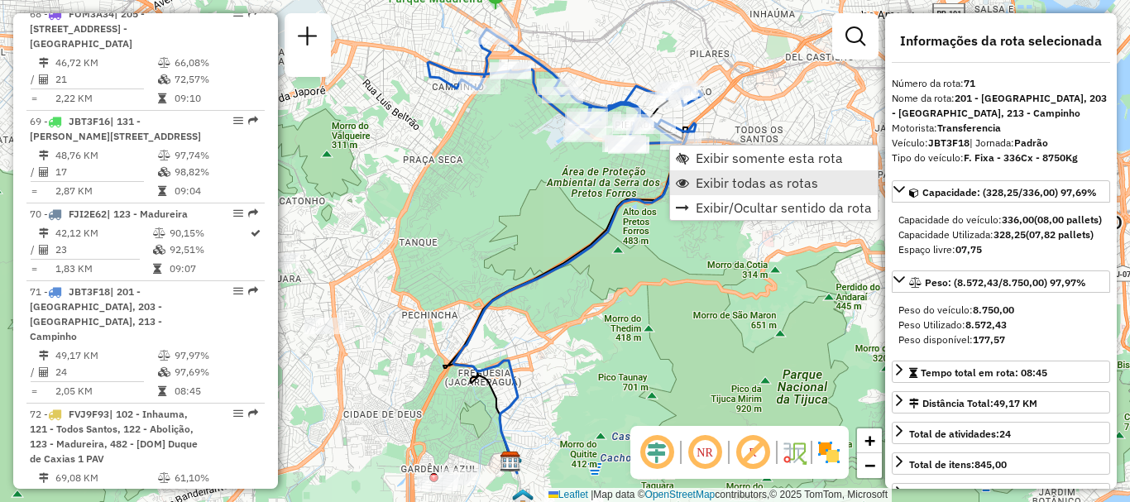
click at [714, 178] on span "Exibir todas as rotas" at bounding box center [757, 182] width 122 height 13
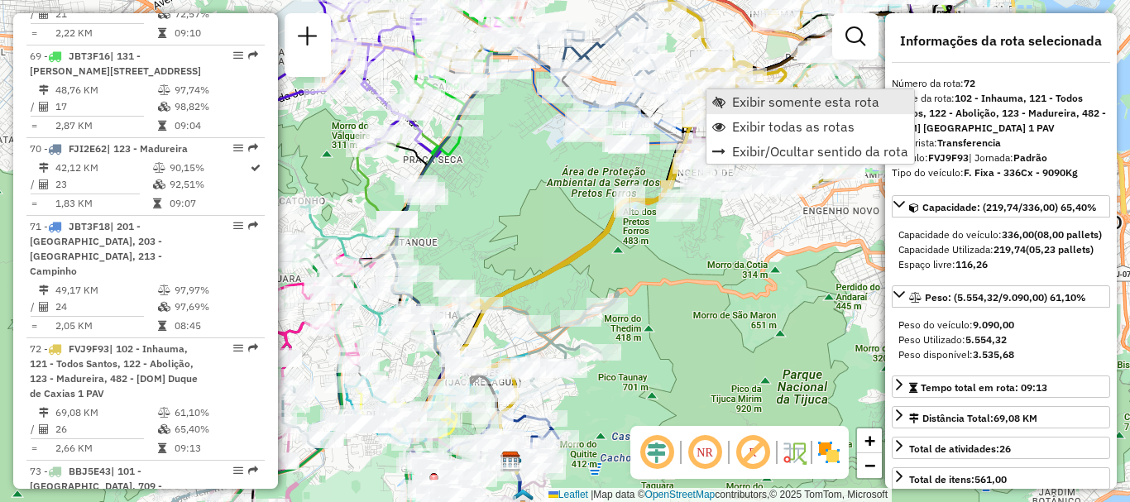
scroll to position [7450, 0]
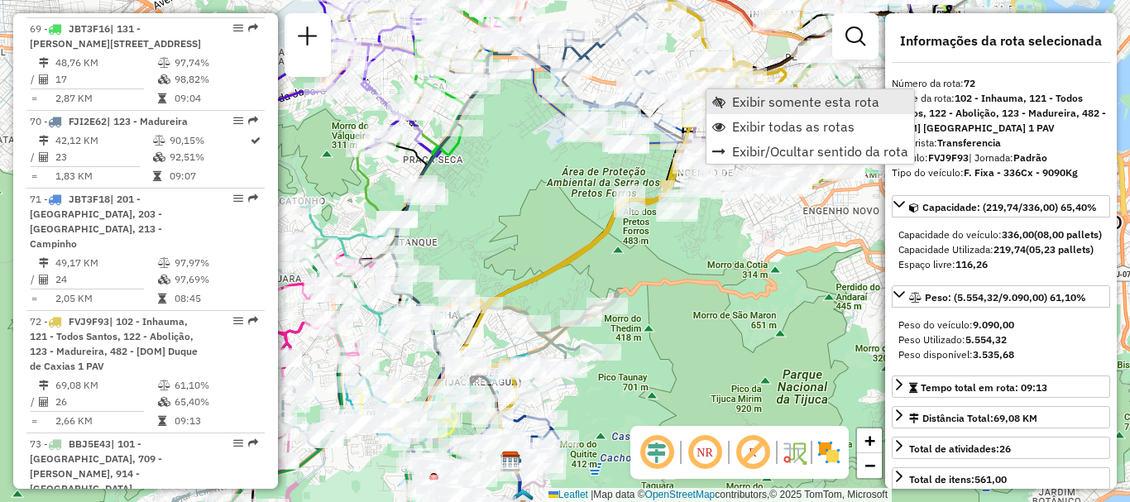
click at [729, 102] on link "Exibir somente esta rota" at bounding box center [810, 101] width 208 height 25
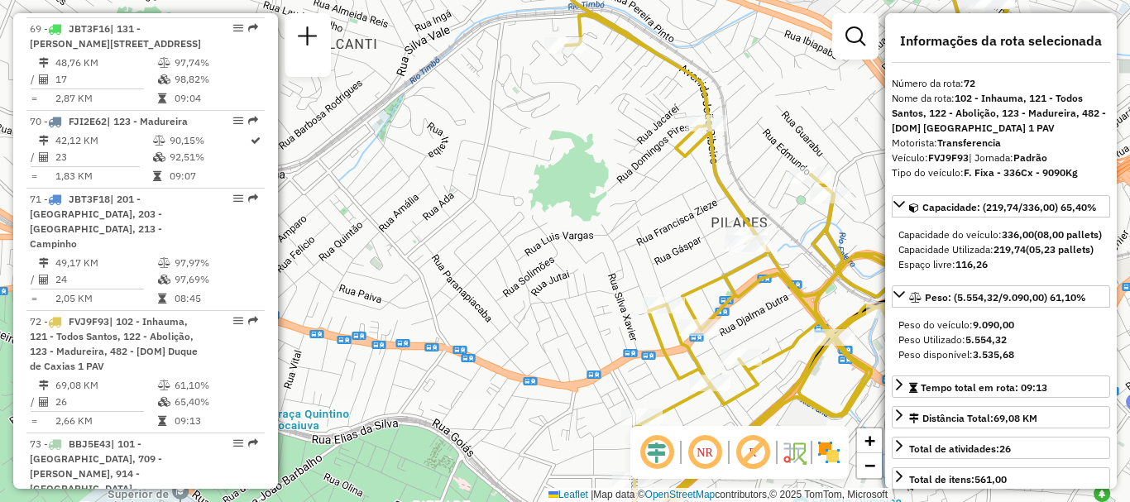
drag, startPoint x: 729, startPoint y: 284, endPoint x: 736, endPoint y: 299, distance: 16.6
click at [736, 299] on icon at bounding box center [798, 241] width 492 height 544
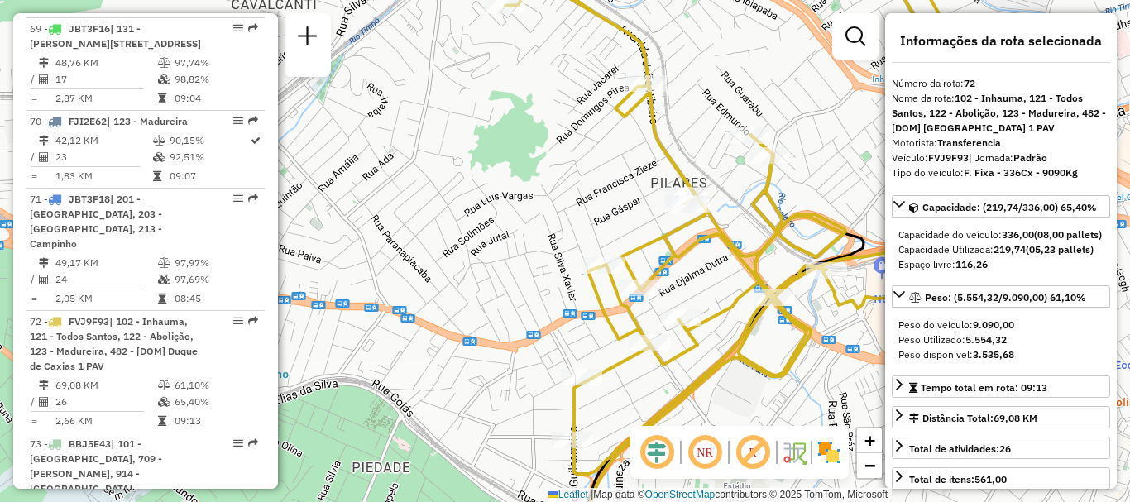
drag, startPoint x: 736, startPoint y: 299, endPoint x: 675, endPoint y: 259, distance: 73.0
click at [675, 259] on icon at bounding box center [725, 192] width 518 height 564
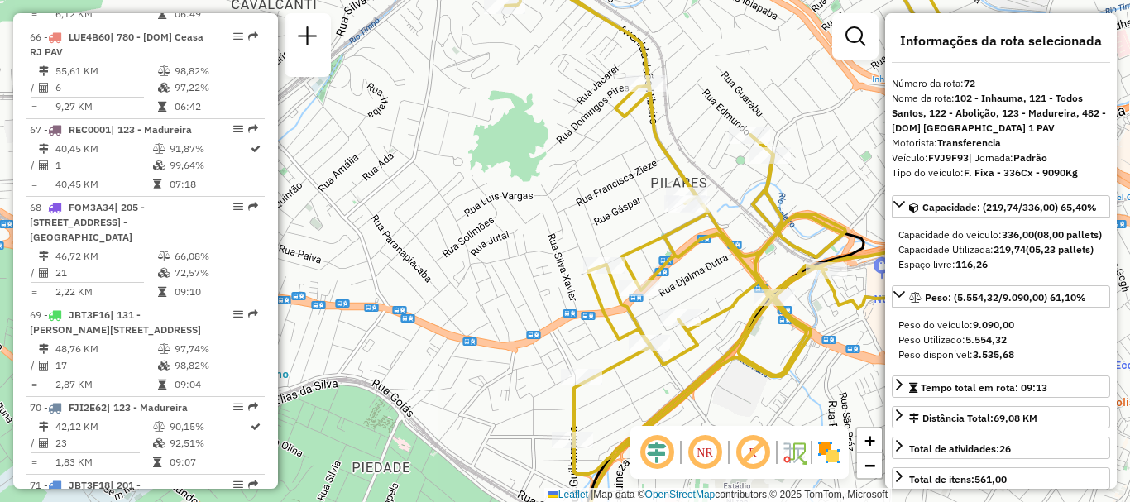
scroll to position [6682, 0]
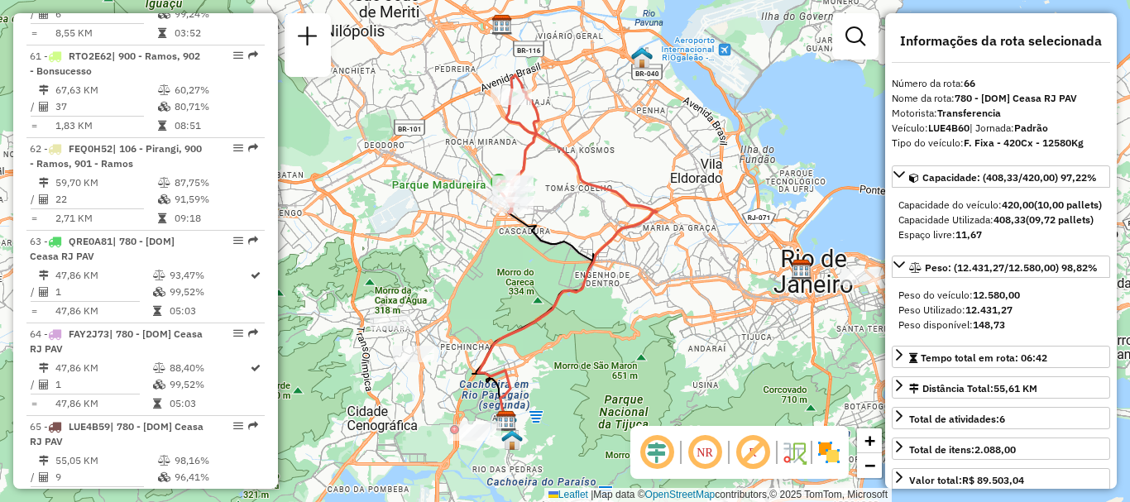
scroll to position [7745, 0]
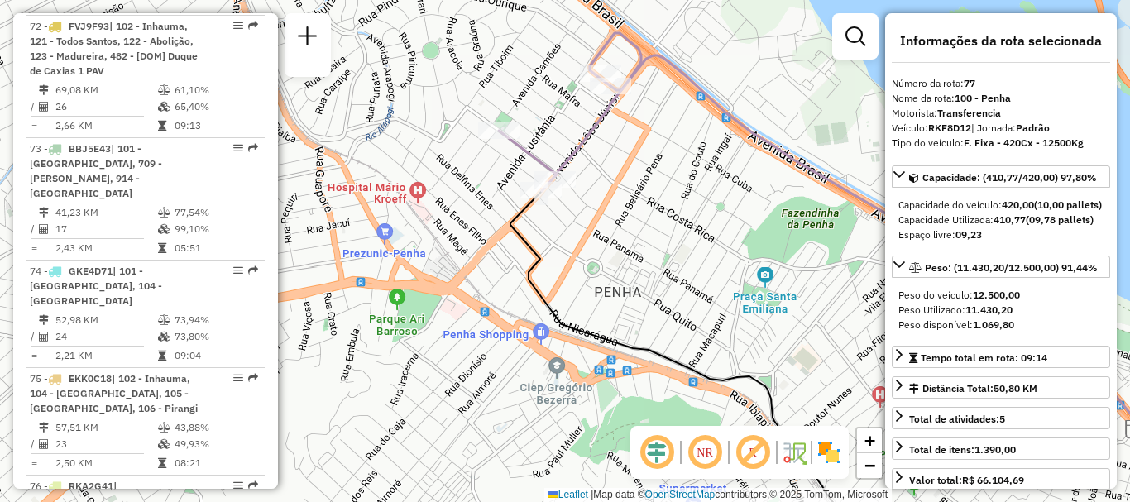
scroll to position [5770, 0]
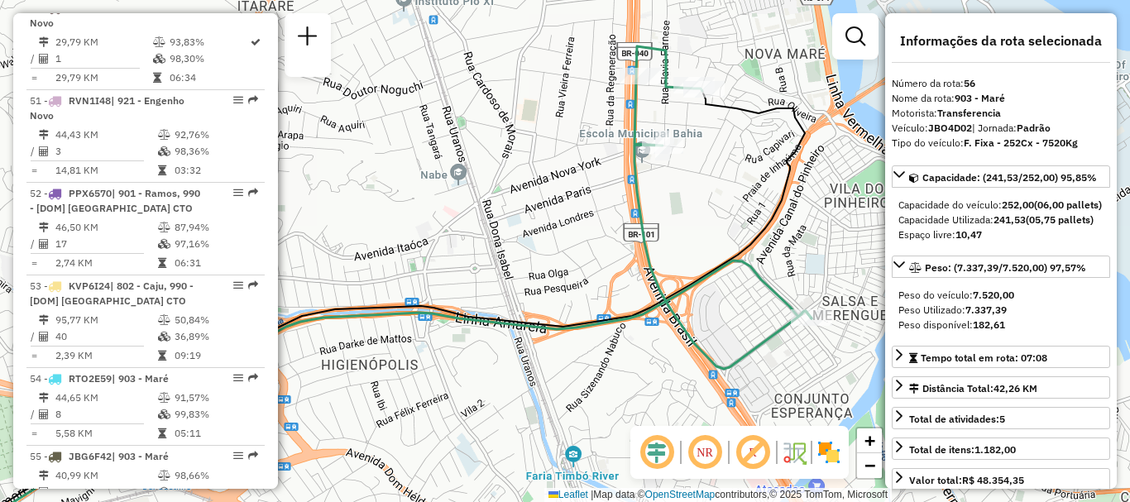
scroll to position [6589, 0]
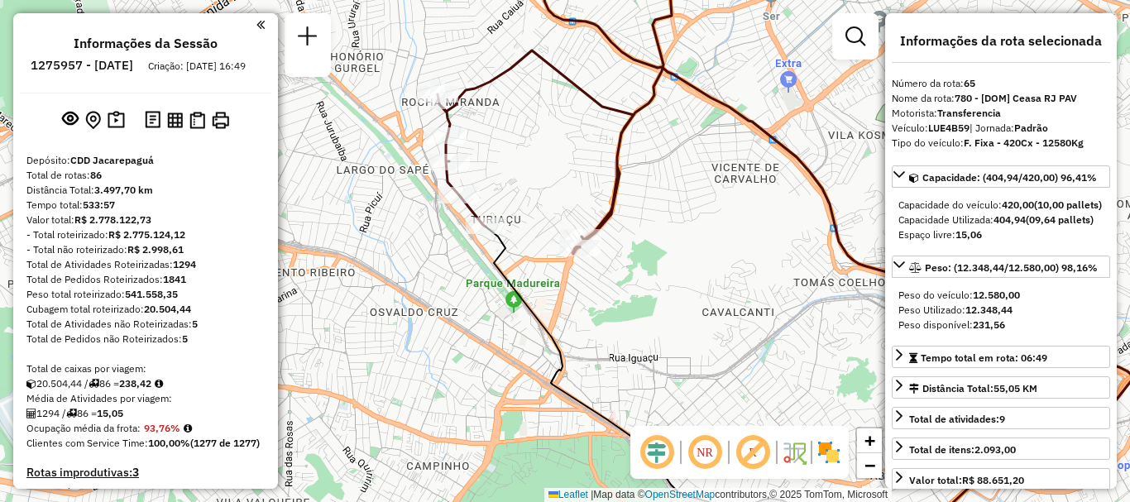
scroll to position [6960, 0]
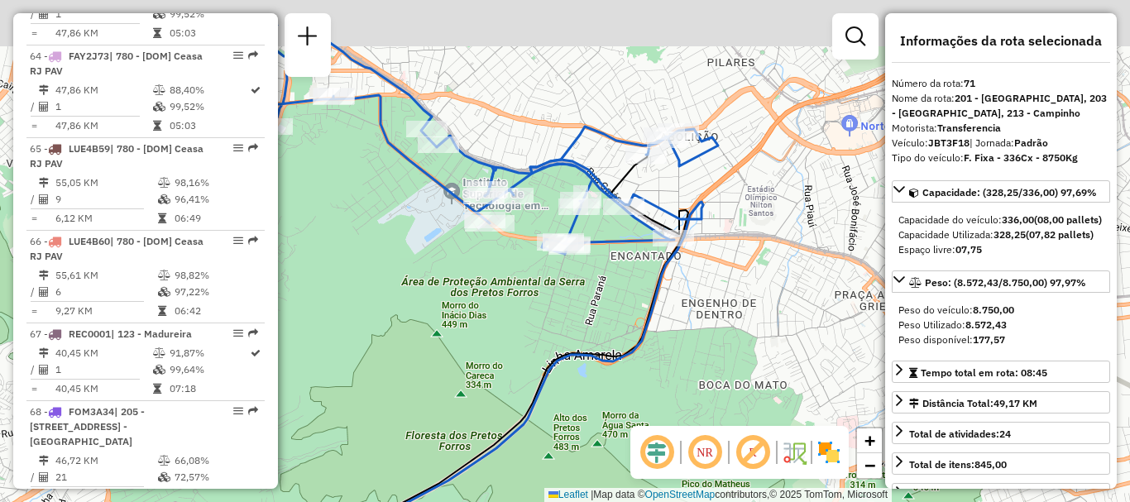
drag, startPoint x: 640, startPoint y: 132, endPoint x: 697, endPoint y: 208, distance: 94.6
click at [697, 208] on icon at bounding box center [479, 393] width 448 height 467
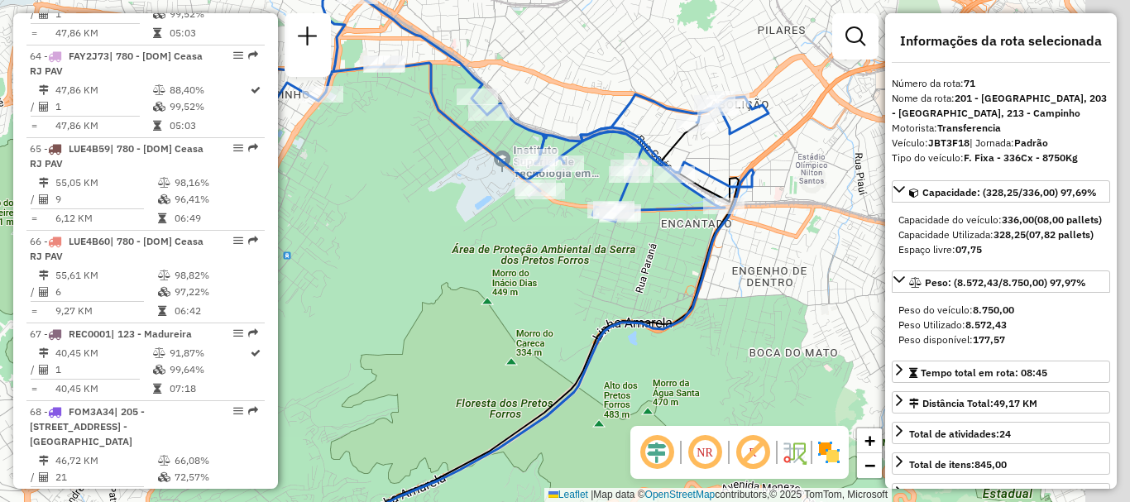
drag, startPoint x: 736, startPoint y: 250, endPoint x: 488, endPoint y: 206, distance: 252.0
click at [488, 206] on div "Janela de atendimento Grade de atendimento Capacidade Transportadoras Veículos …" at bounding box center [565, 251] width 1130 height 502
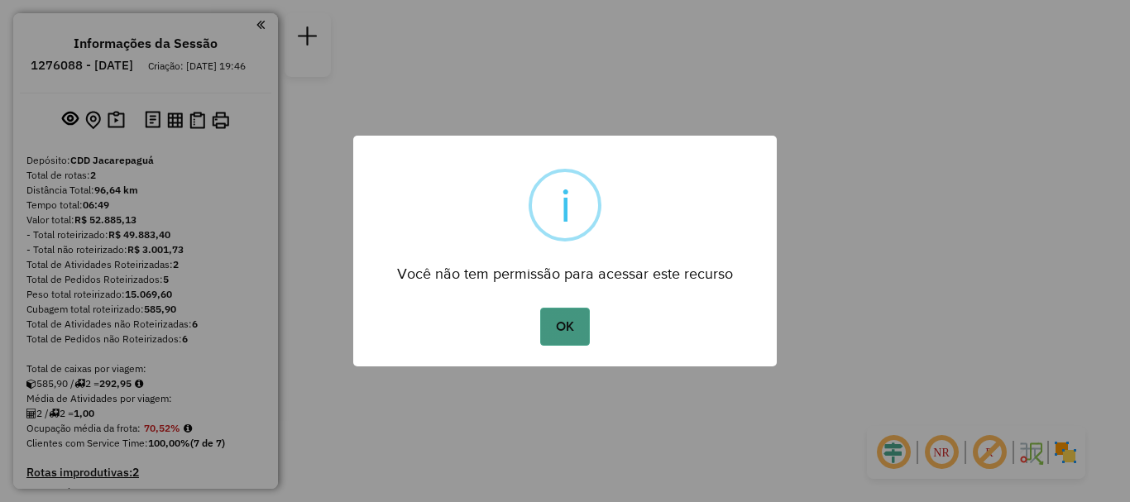
click at [582, 318] on button "OK" at bounding box center [564, 327] width 49 height 38
